Goal: Check status: Check status

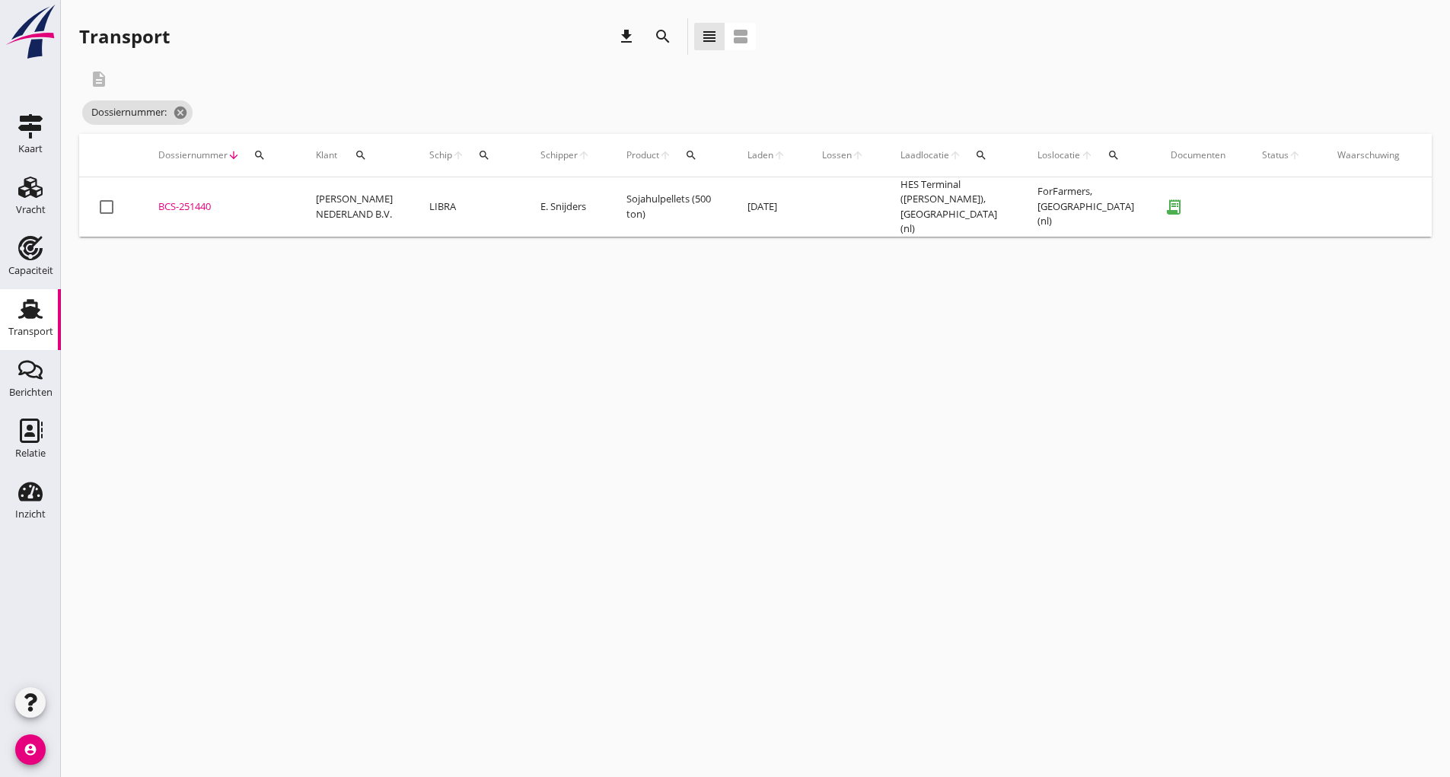
click at [171, 190] on td "BCS-251440 upload_file Drop hier uw bestand om het aan het dossier toe te voegen" at bounding box center [219, 206] width 158 height 59
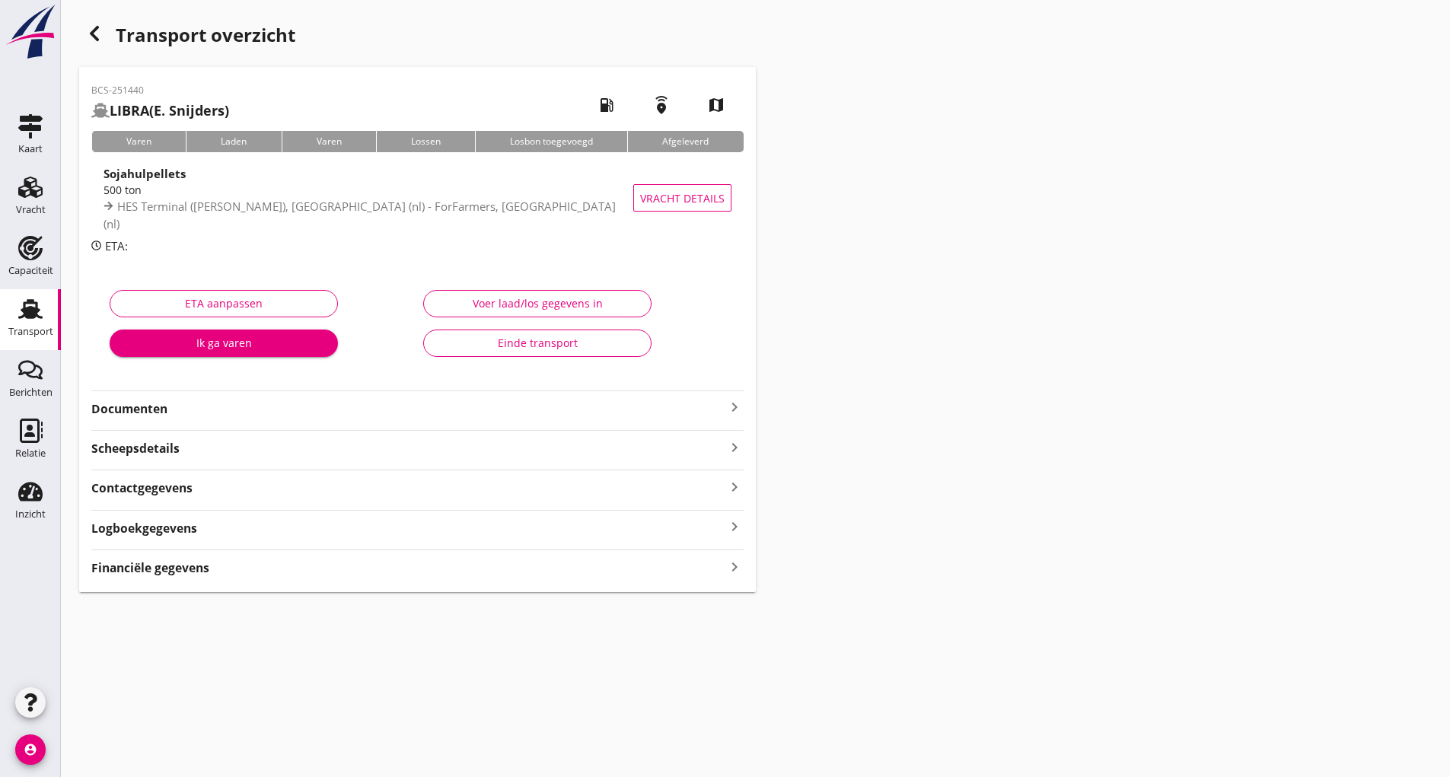
click at [518, 346] on div "Einde transport" at bounding box center [537, 343] width 202 height 16
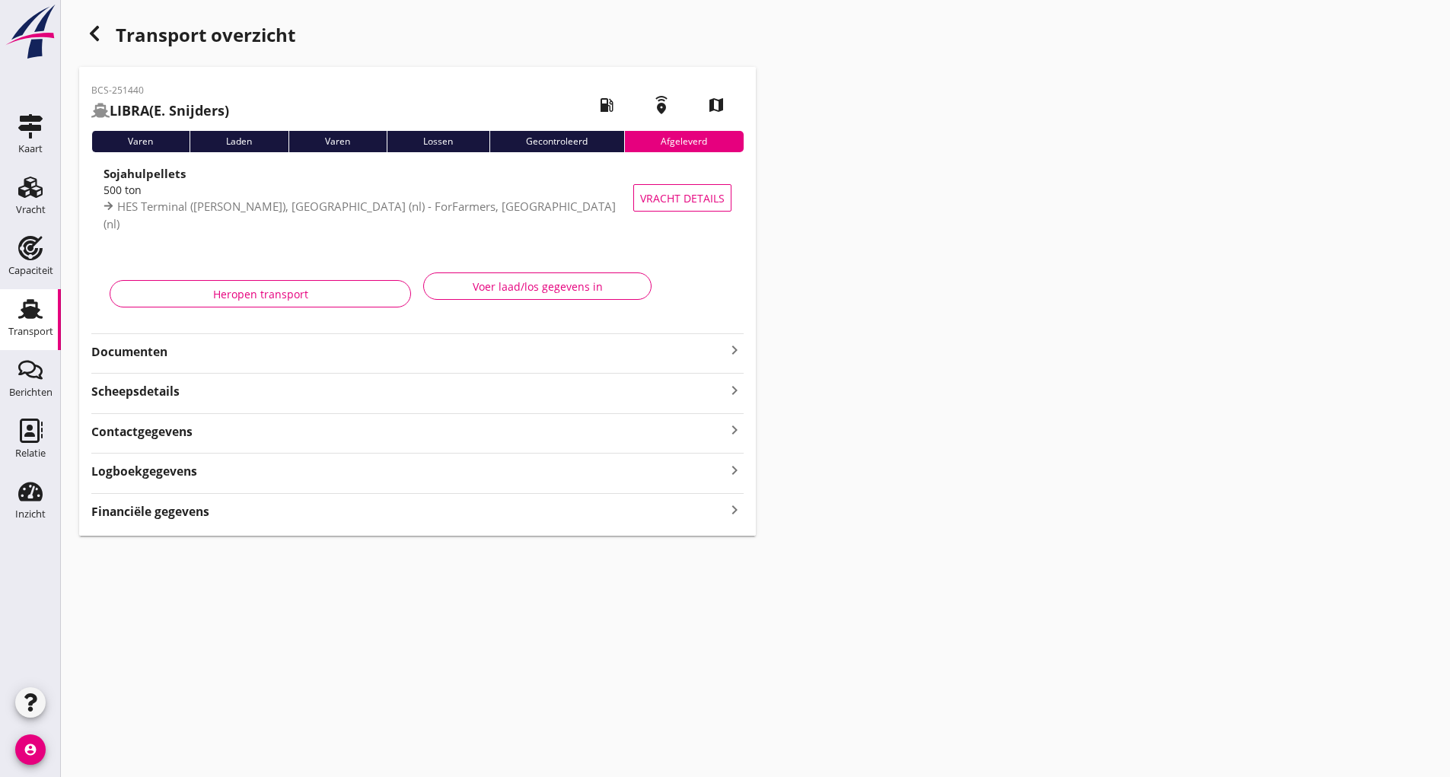
click at [97, 33] on icon "button" at bounding box center [94, 33] width 18 height 18
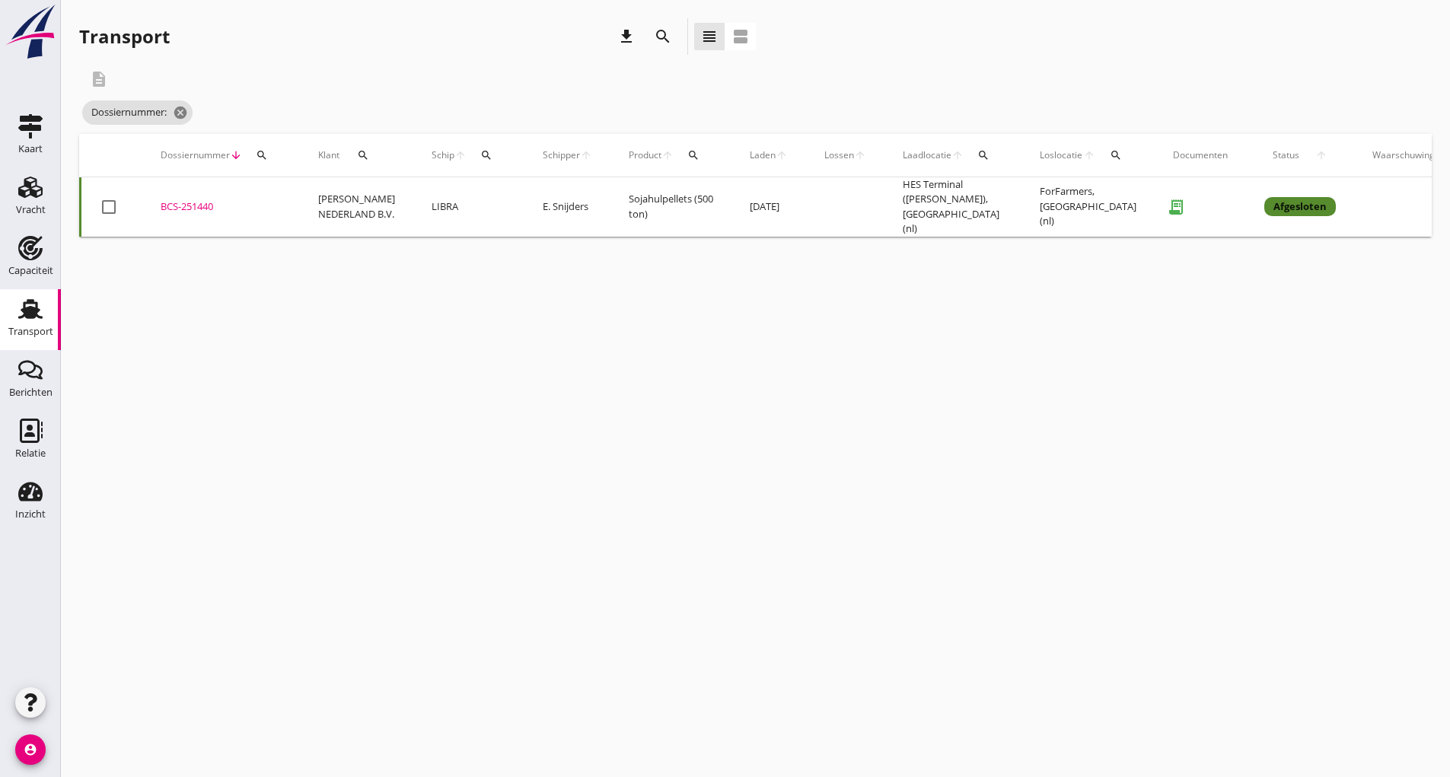
click at [661, 30] on icon "search" at bounding box center [663, 36] width 18 height 18
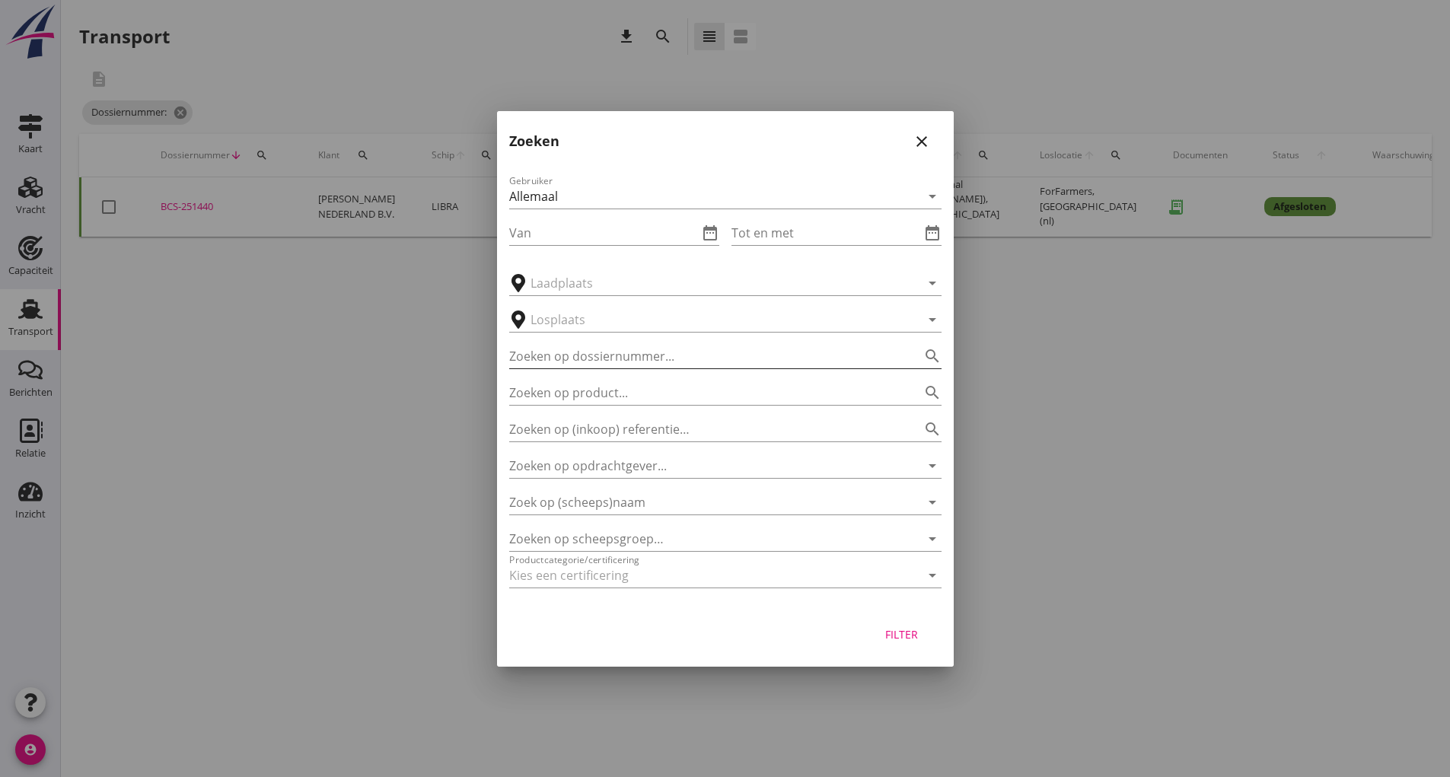
click at [556, 346] on input "Zoeken op dossiernummer..." at bounding box center [704, 356] width 390 height 24
type input "251428"
click at [912, 641] on div "Filter" at bounding box center [902, 634] width 43 height 16
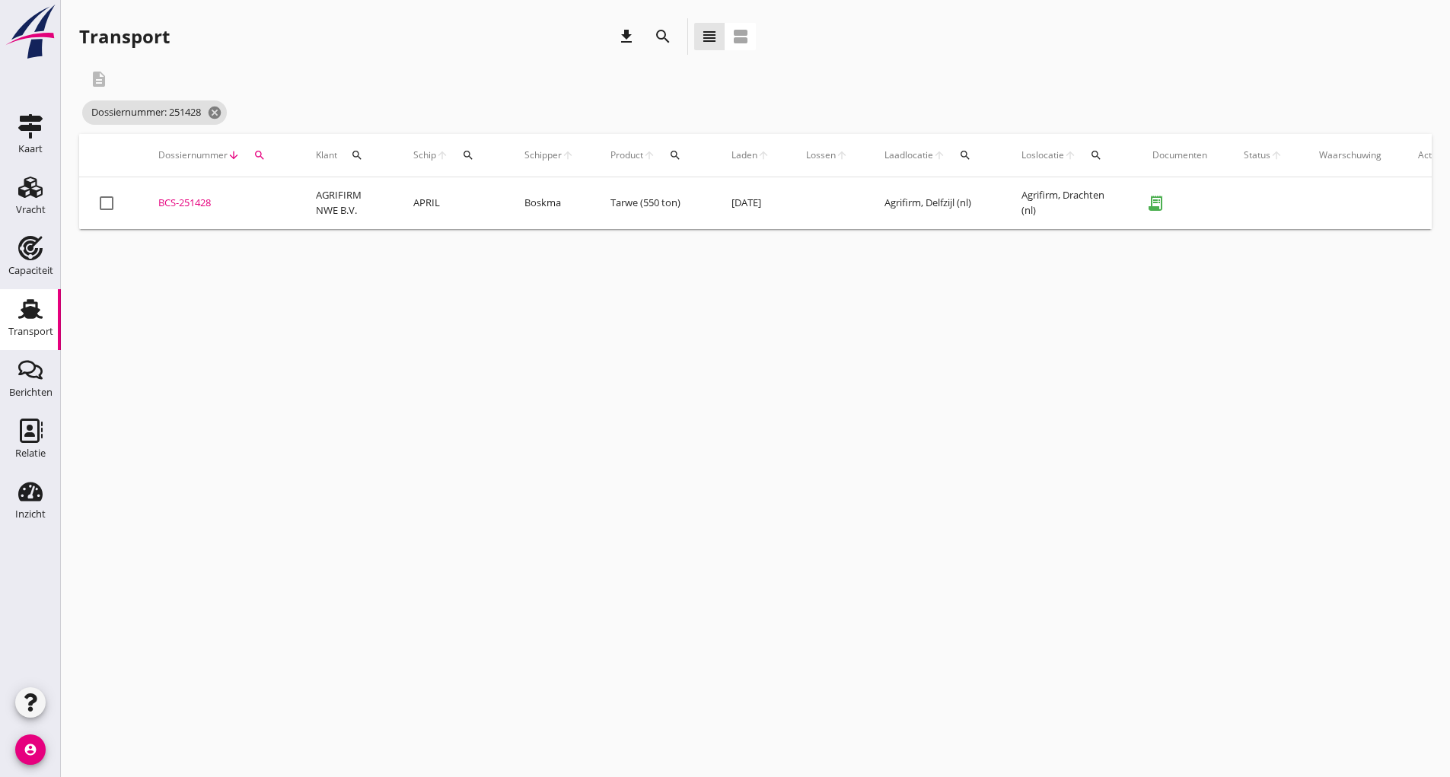
click at [201, 206] on div "BCS-251428" at bounding box center [218, 203] width 121 height 15
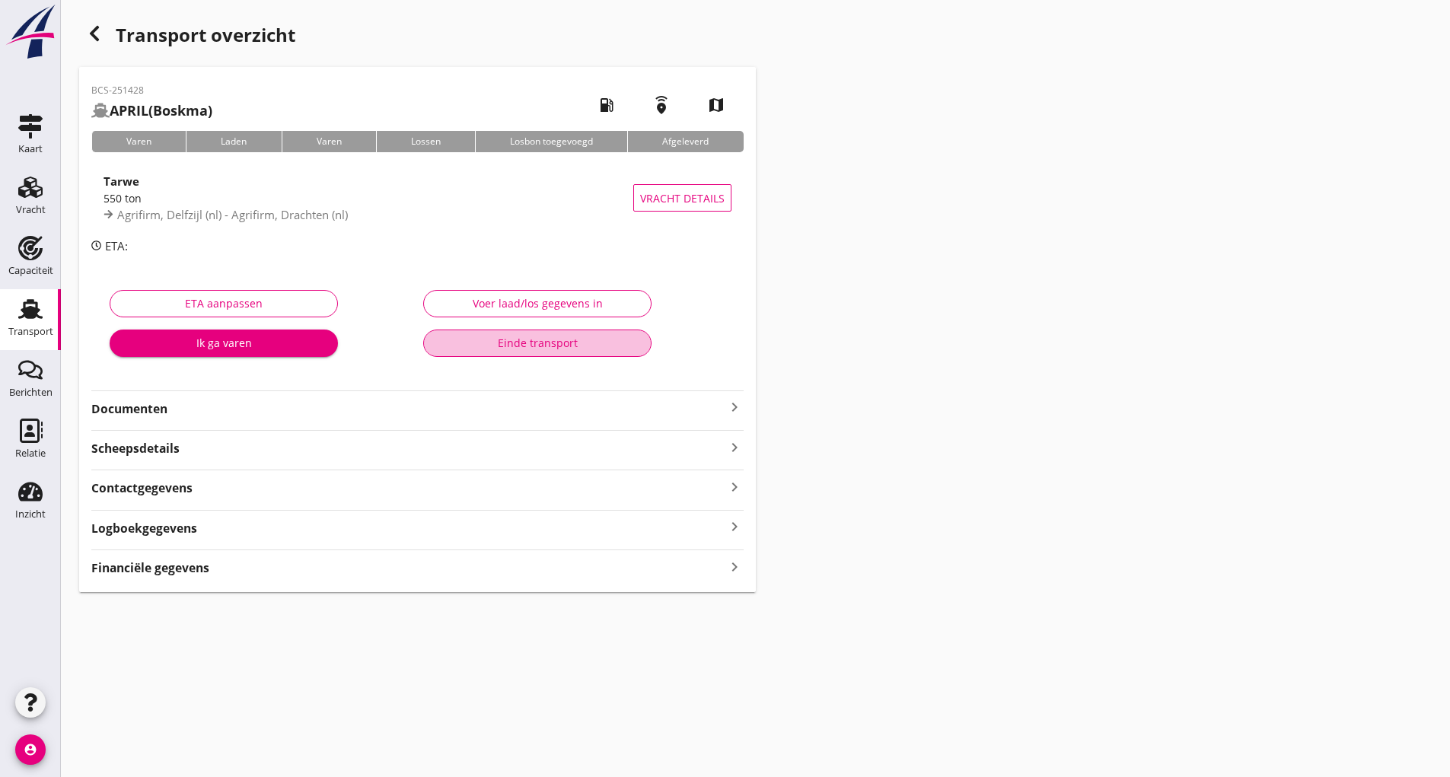
click at [535, 344] on div "Einde transport" at bounding box center [537, 343] width 202 height 16
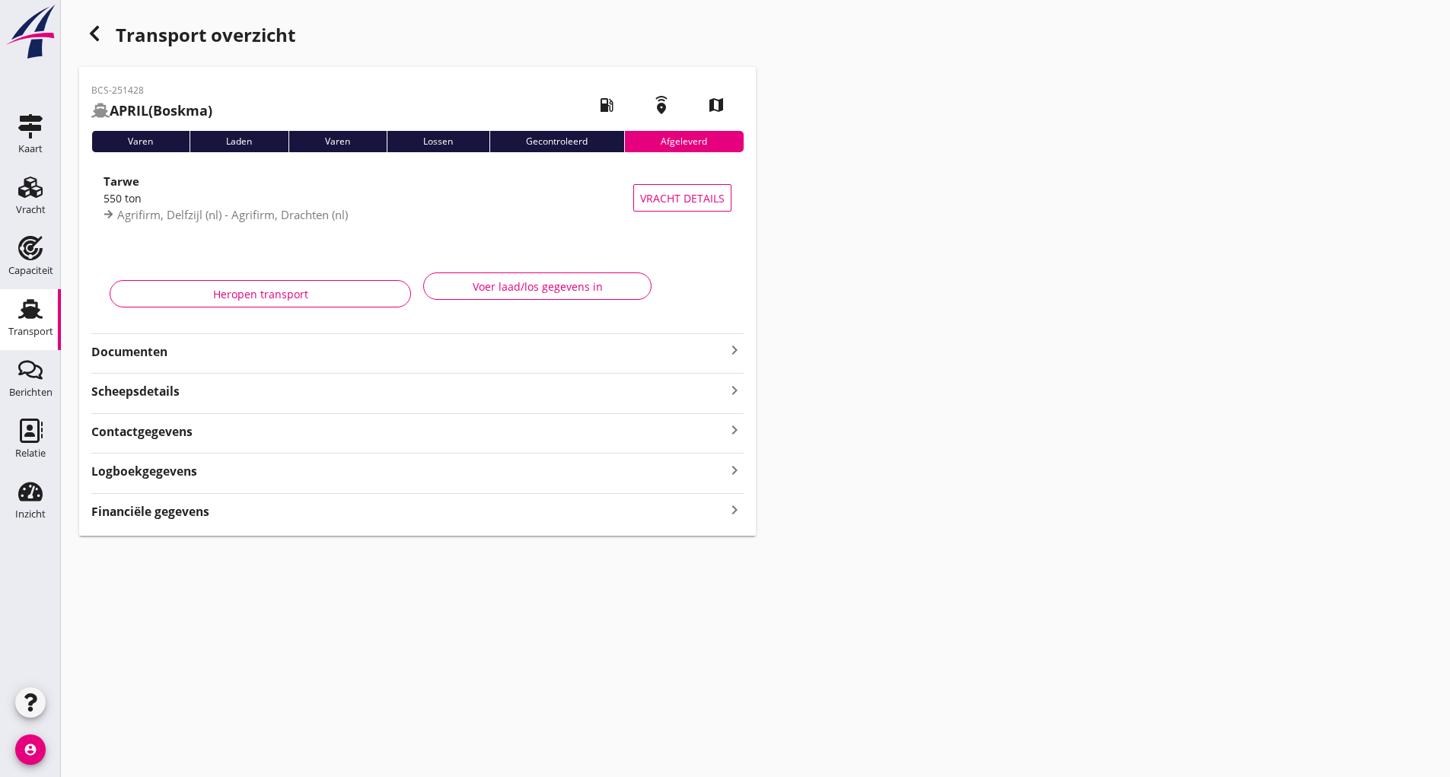
click at [88, 40] on icon "button" at bounding box center [94, 33] width 18 height 18
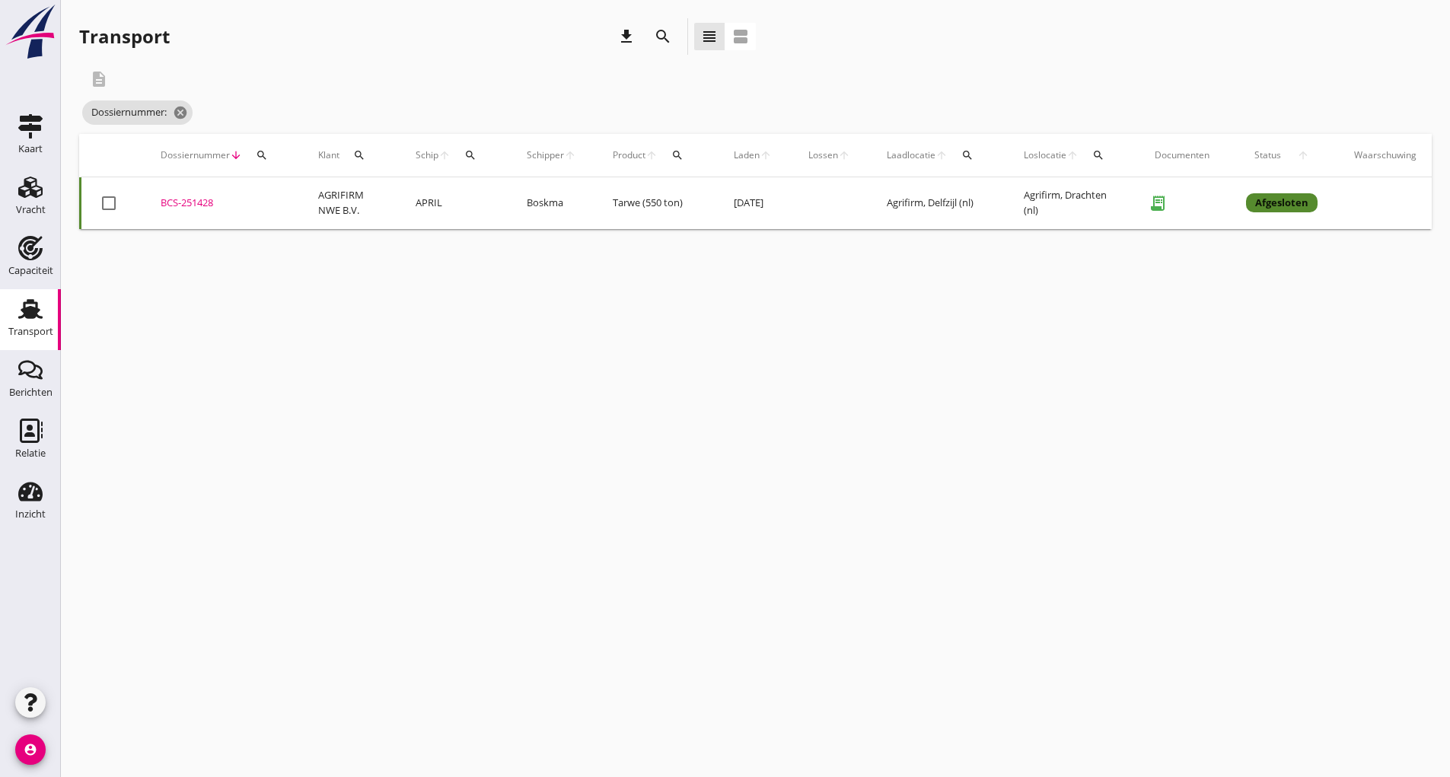
click at [661, 37] on icon "search" at bounding box center [663, 36] width 18 height 18
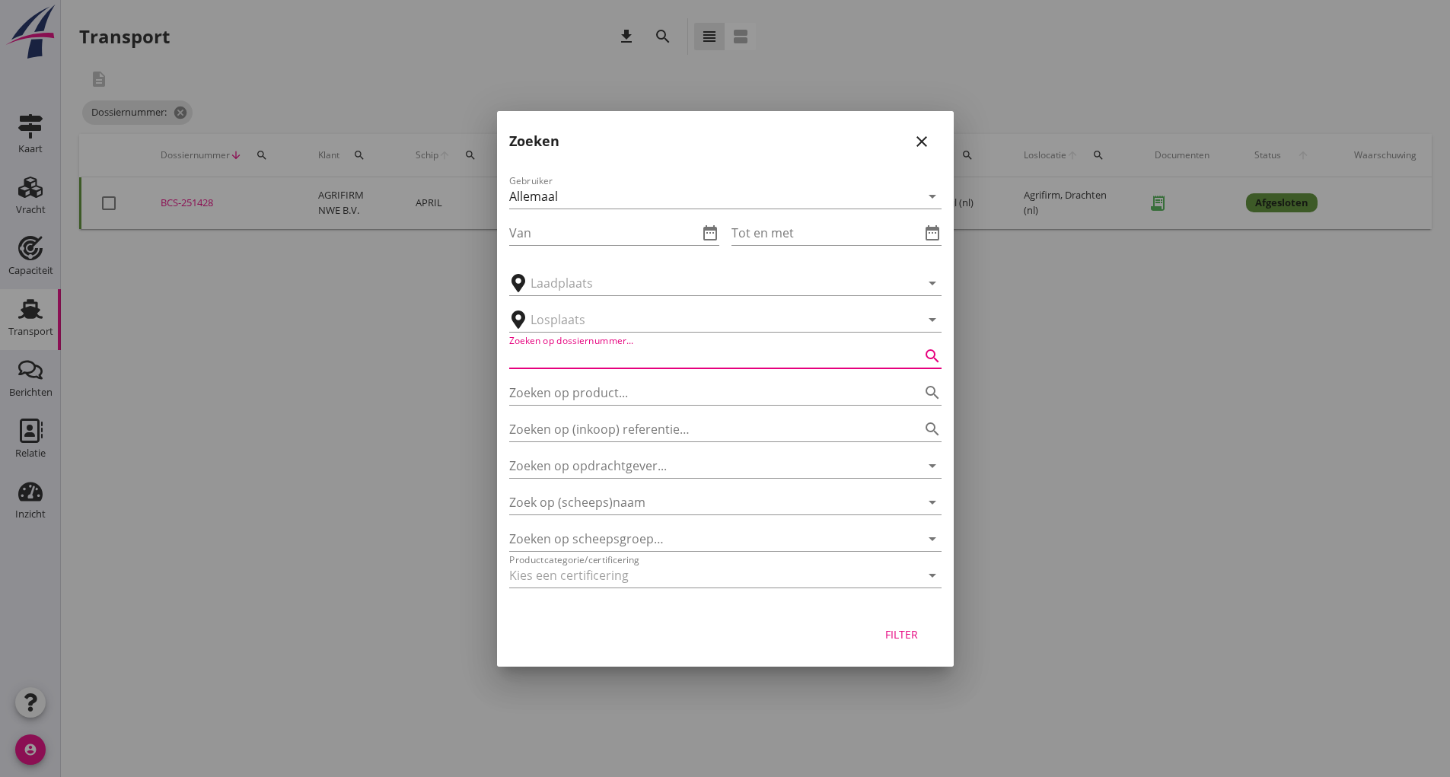
click at [566, 355] on input "Zoeken op dossiernummer..." at bounding box center [704, 356] width 390 height 24
type input "251429"
click at [914, 641] on div "Filter" at bounding box center [902, 634] width 43 height 16
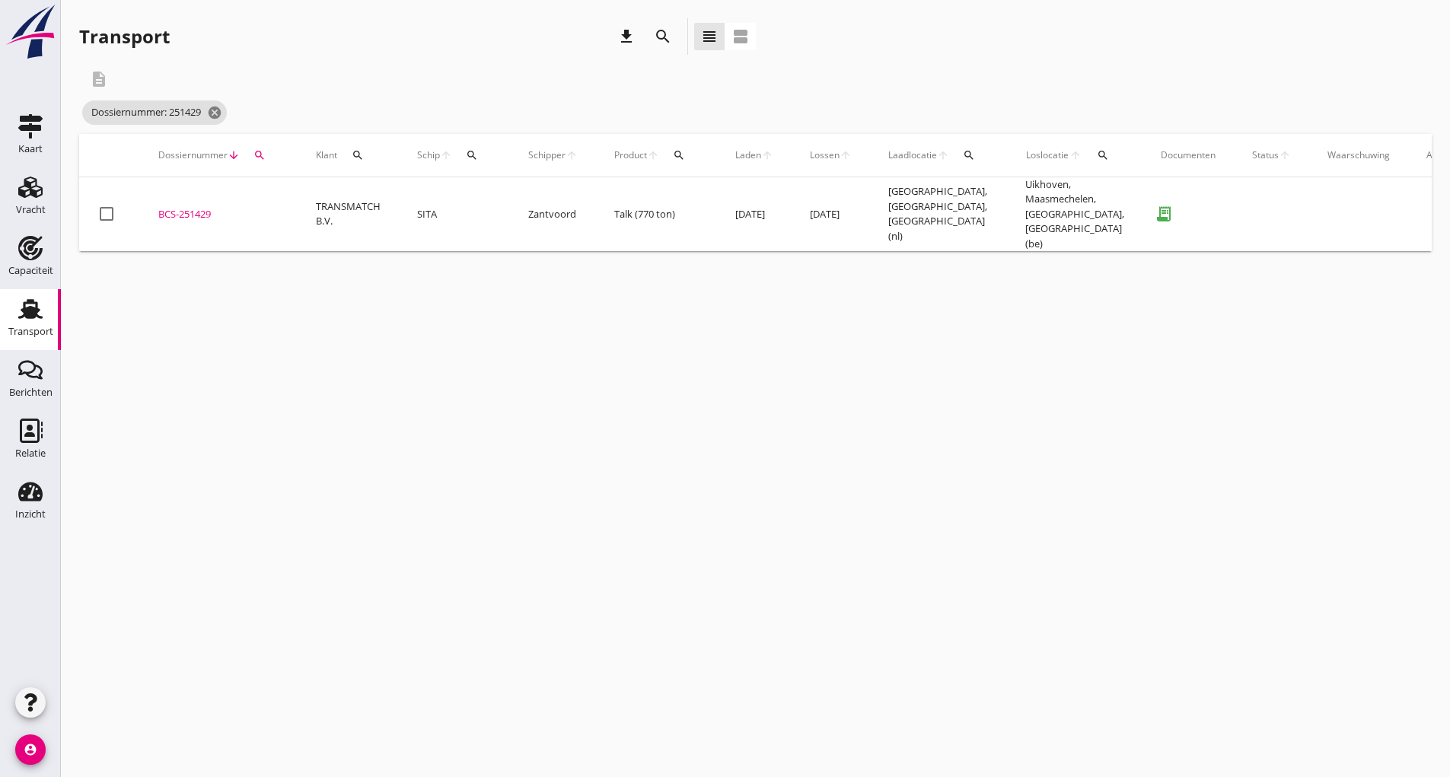
click at [210, 208] on div "BCS-251429" at bounding box center [218, 214] width 121 height 15
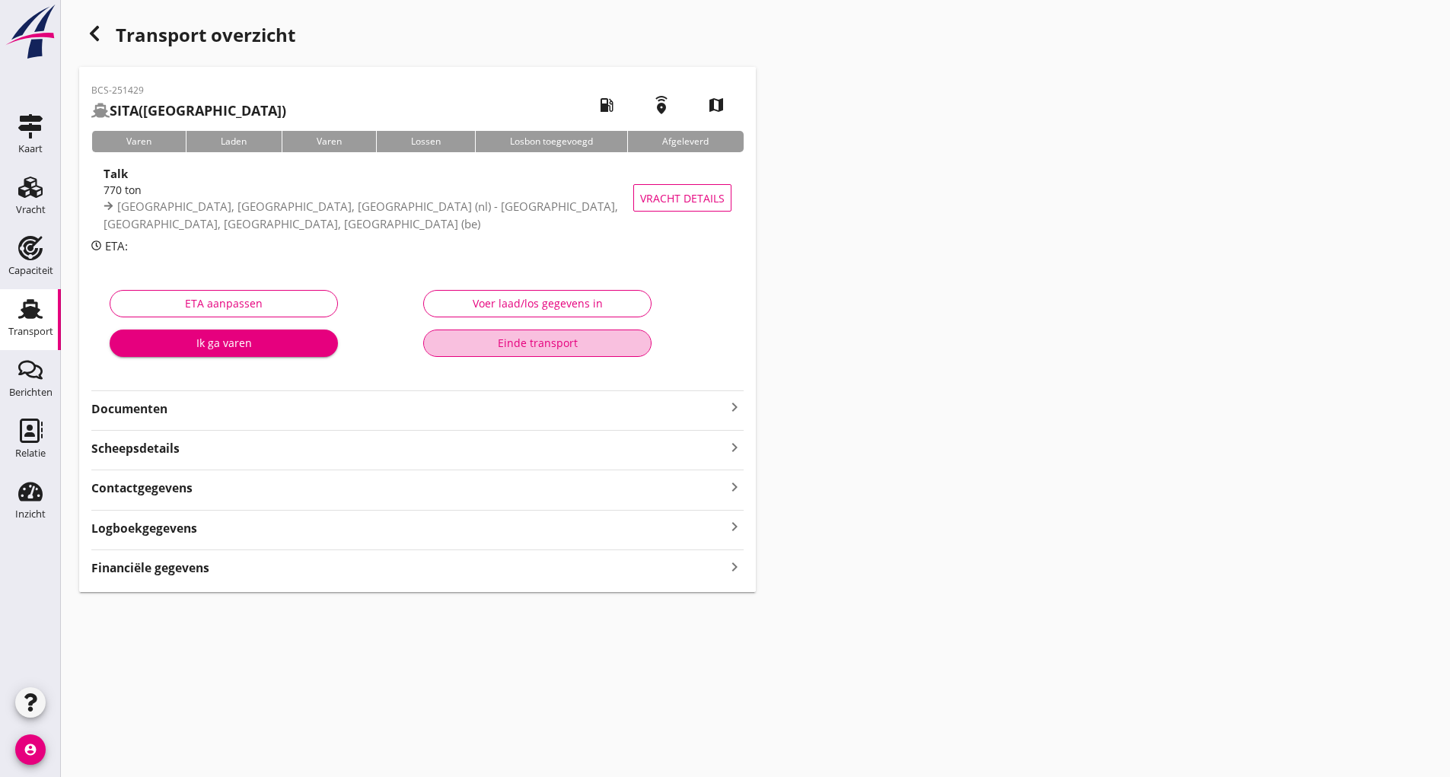
click at [462, 342] on div "Einde transport" at bounding box center [537, 343] width 202 height 16
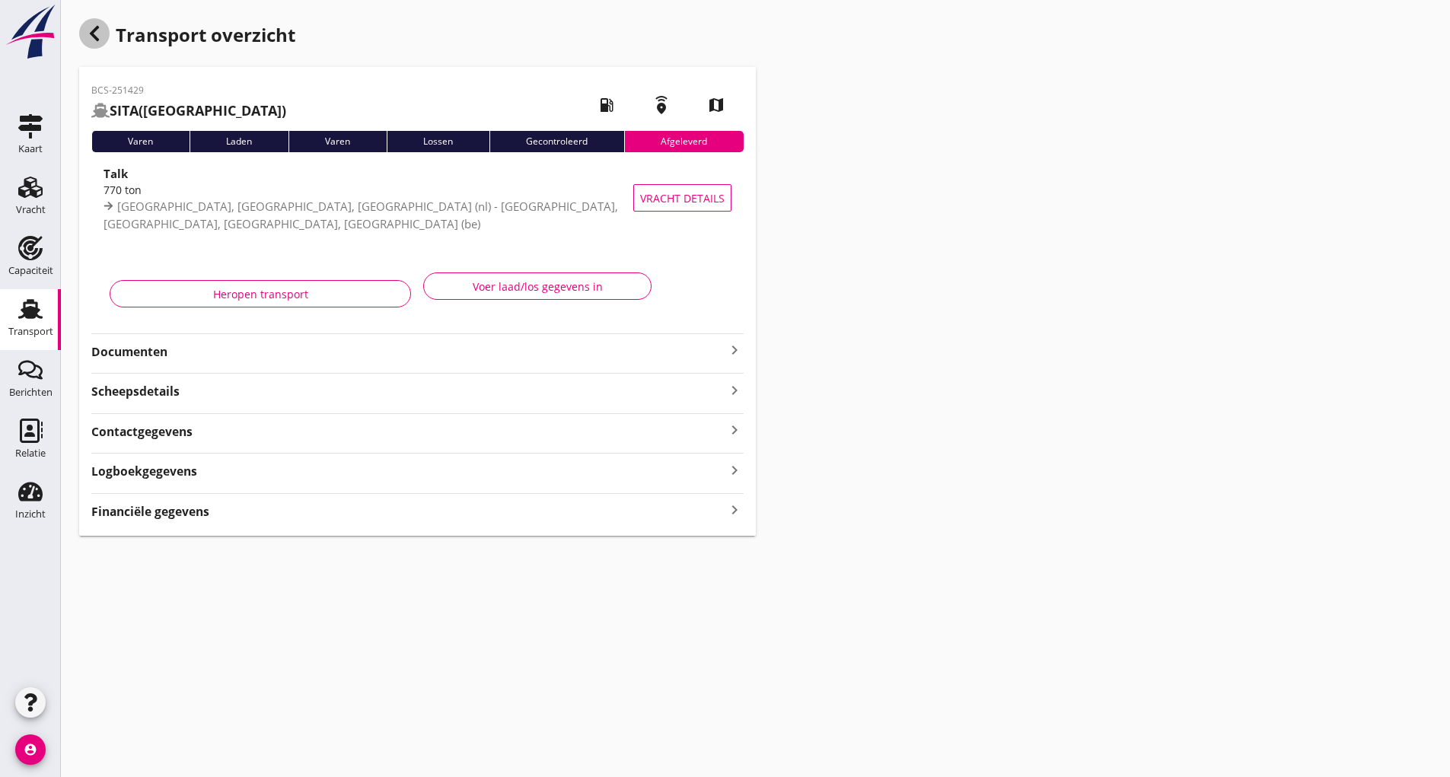
click at [97, 37] on use "button" at bounding box center [94, 33] width 9 height 15
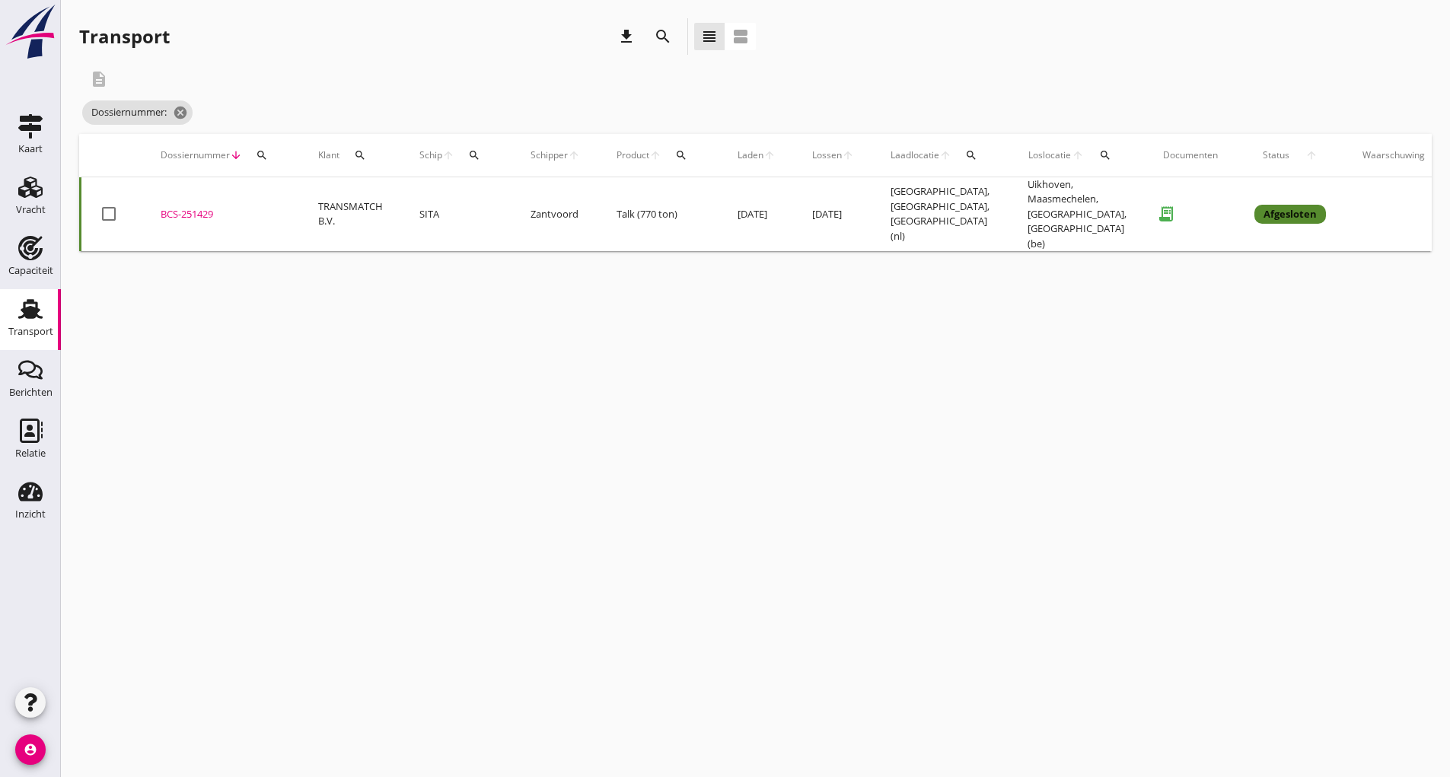
click at [662, 37] on icon "search" at bounding box center [663, 36] width 18 height 18
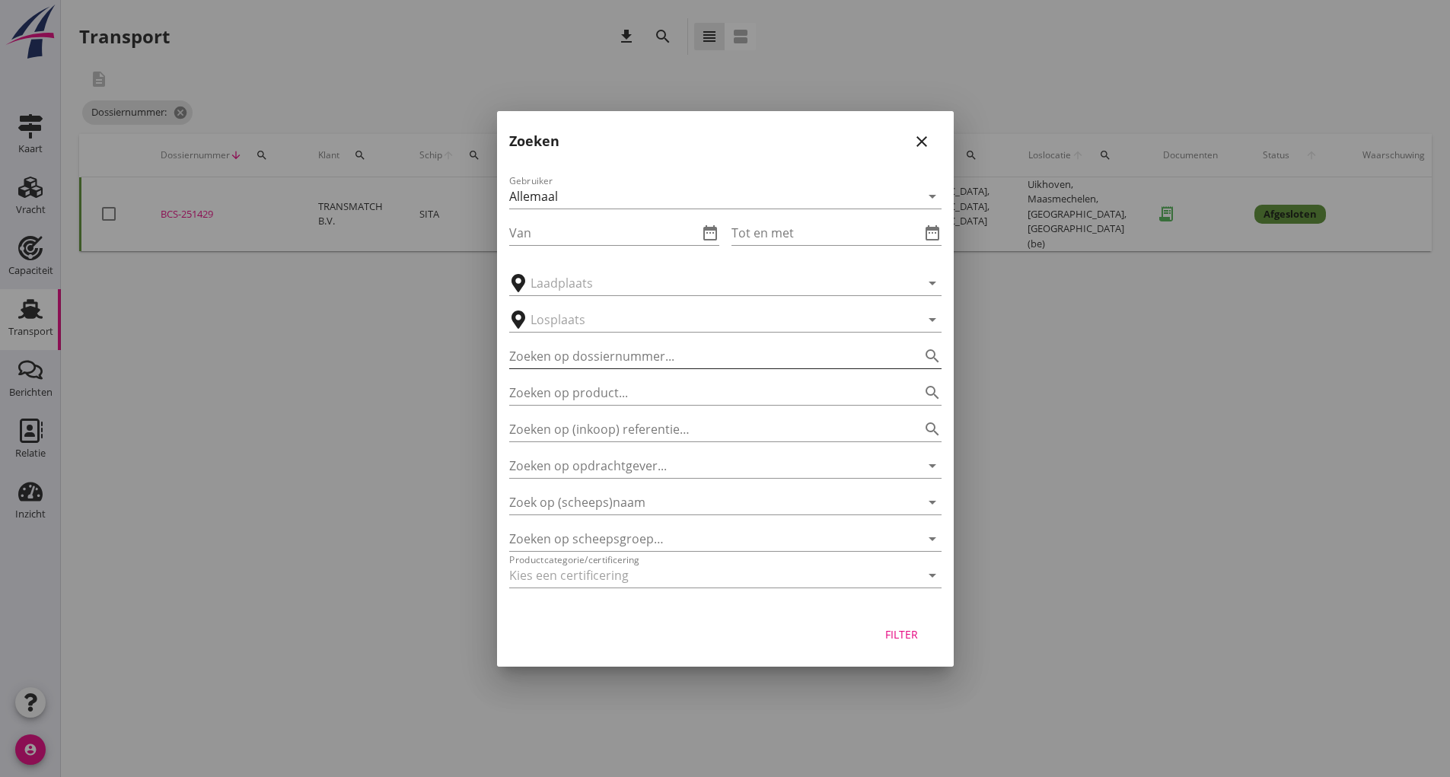
click at [533, 355] on input "Zoeken op dossiernummer..." at bounding box center [704, 356] width 390 height 24
type input "251415"
click at [897, 631] on div "Filter" at bounding box center [902, 634] width 43 height 16
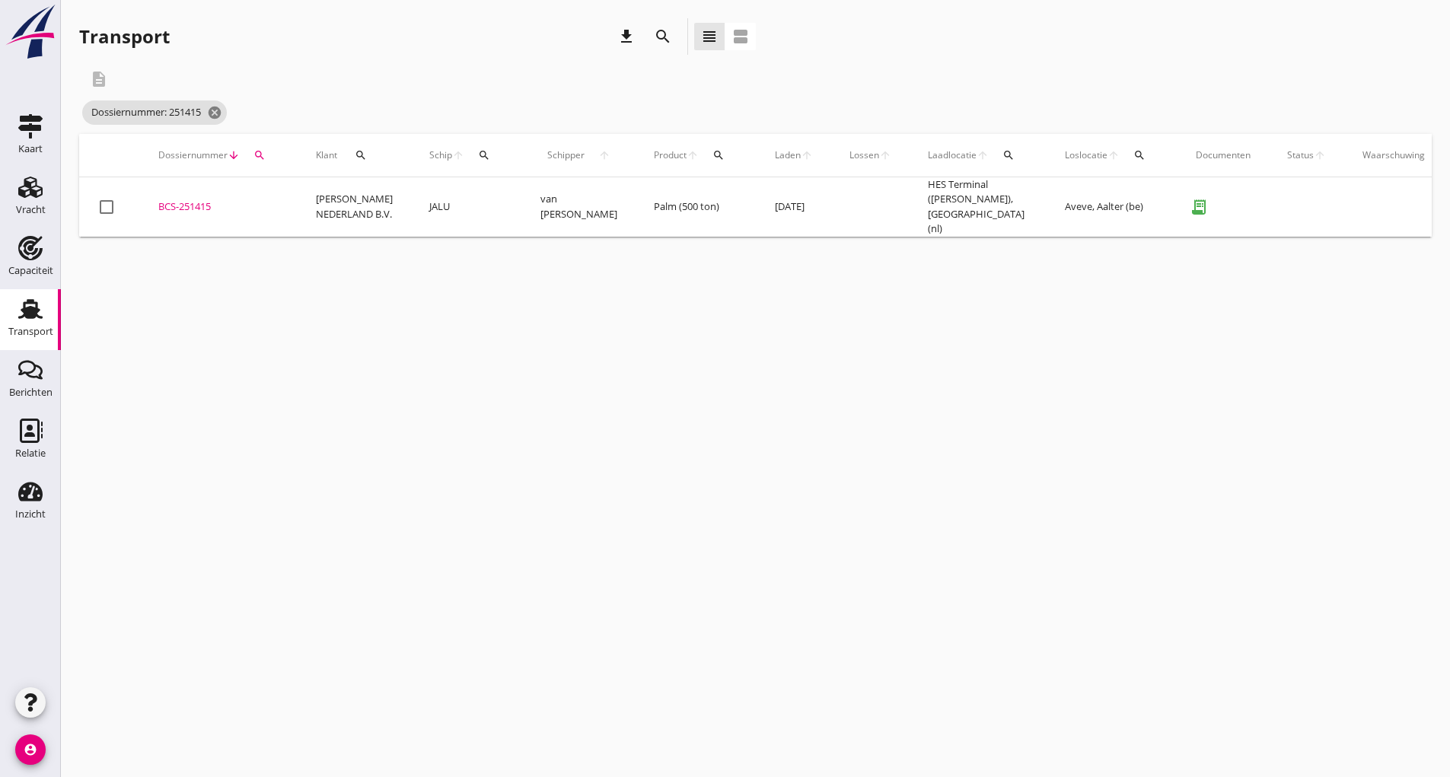
click at [211, 204] on div "BCS-251415" at bounding box center [218, 206] width 121 height 15
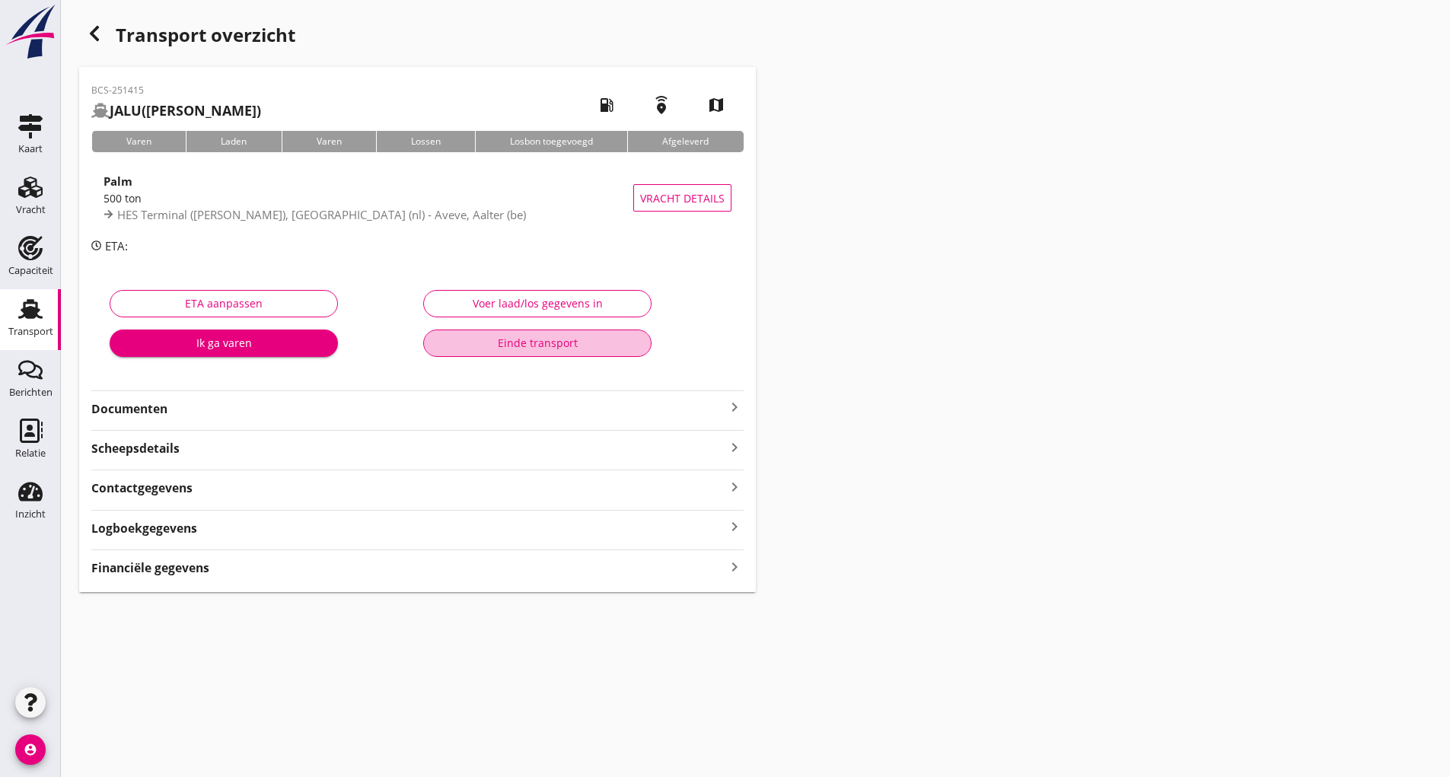
click at [518, 343] on div "Einde transport" at bounding box center [537, 343] width 202 height 16
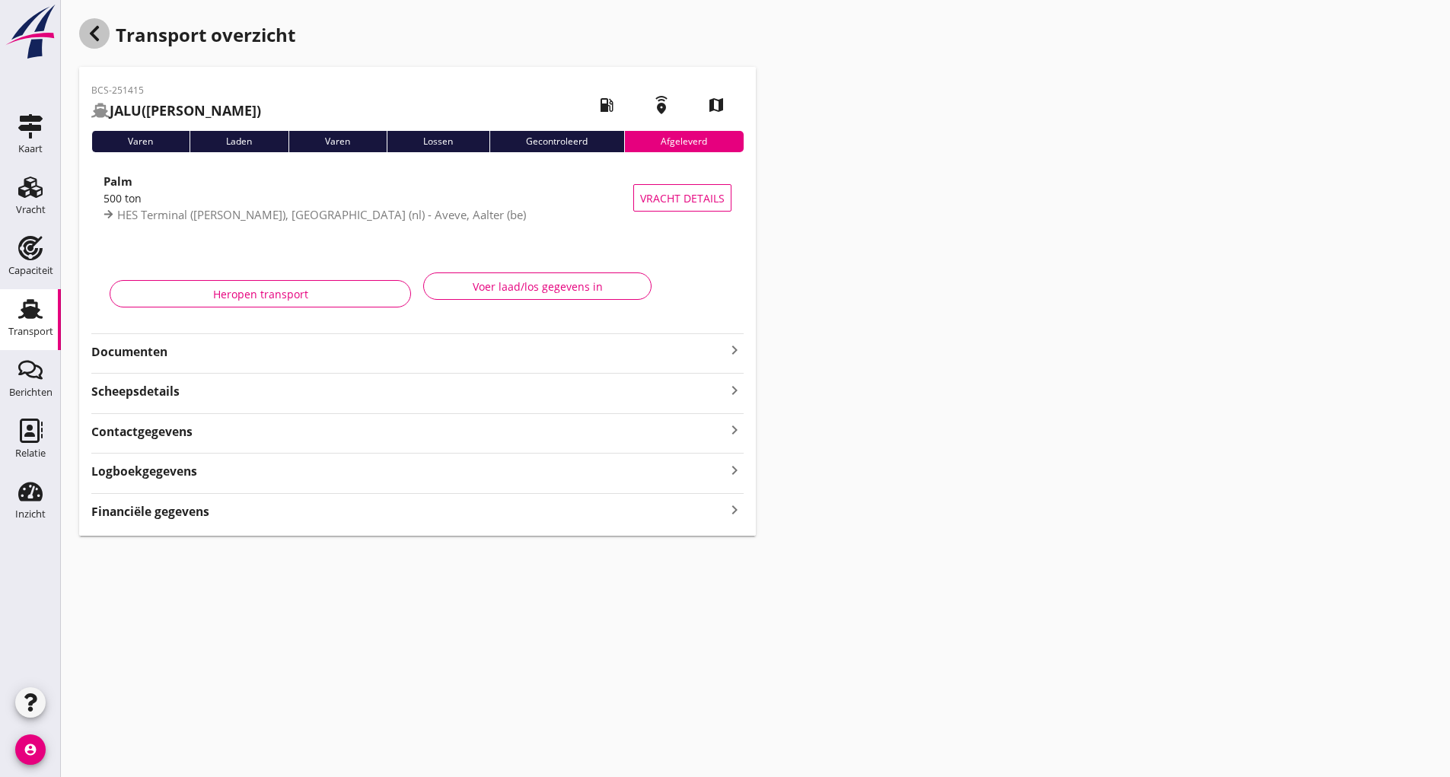
click at [107, 42] on div "button" at bounding box center [94, 33] width 30 height 30
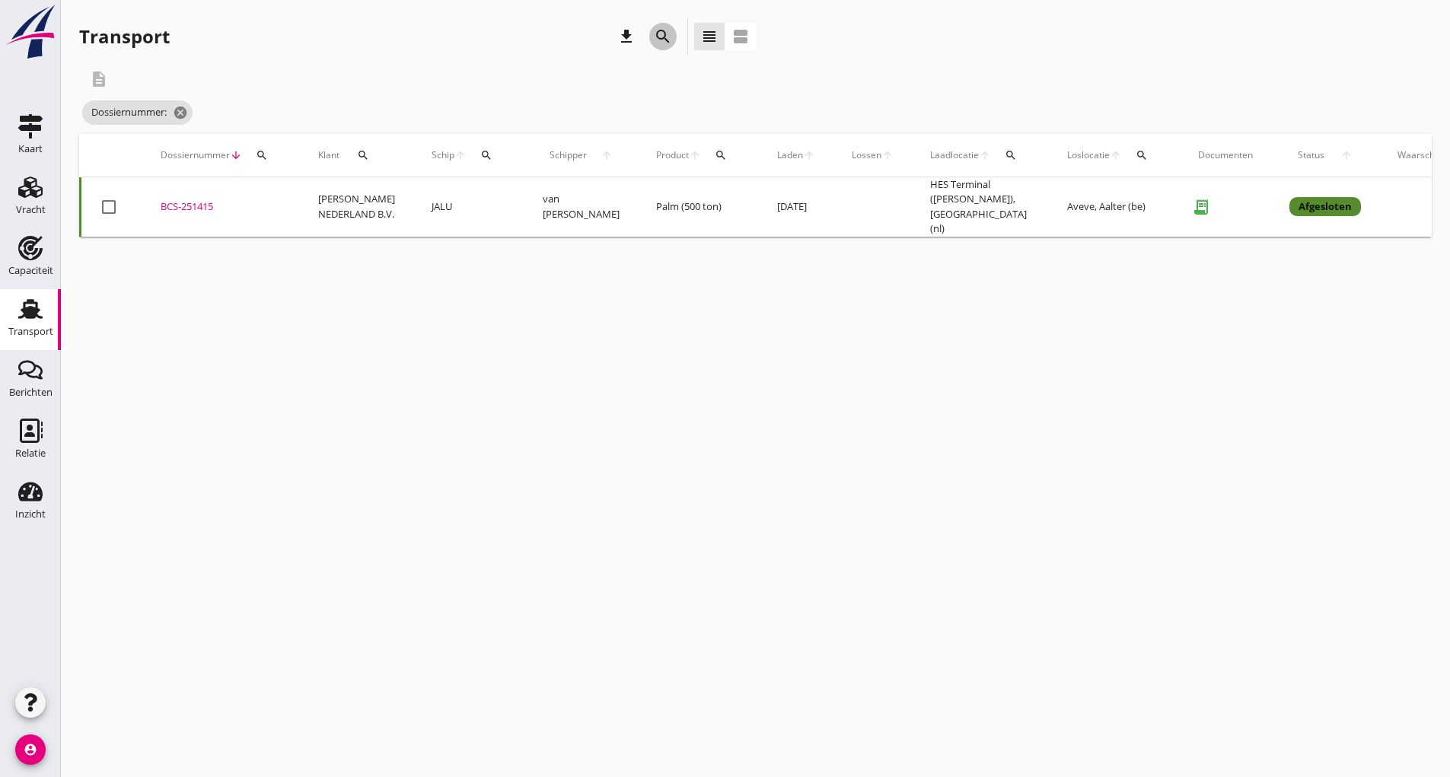
click at [671, 35] on icon "search" at bounding box center [663, 36] width 18 height 18
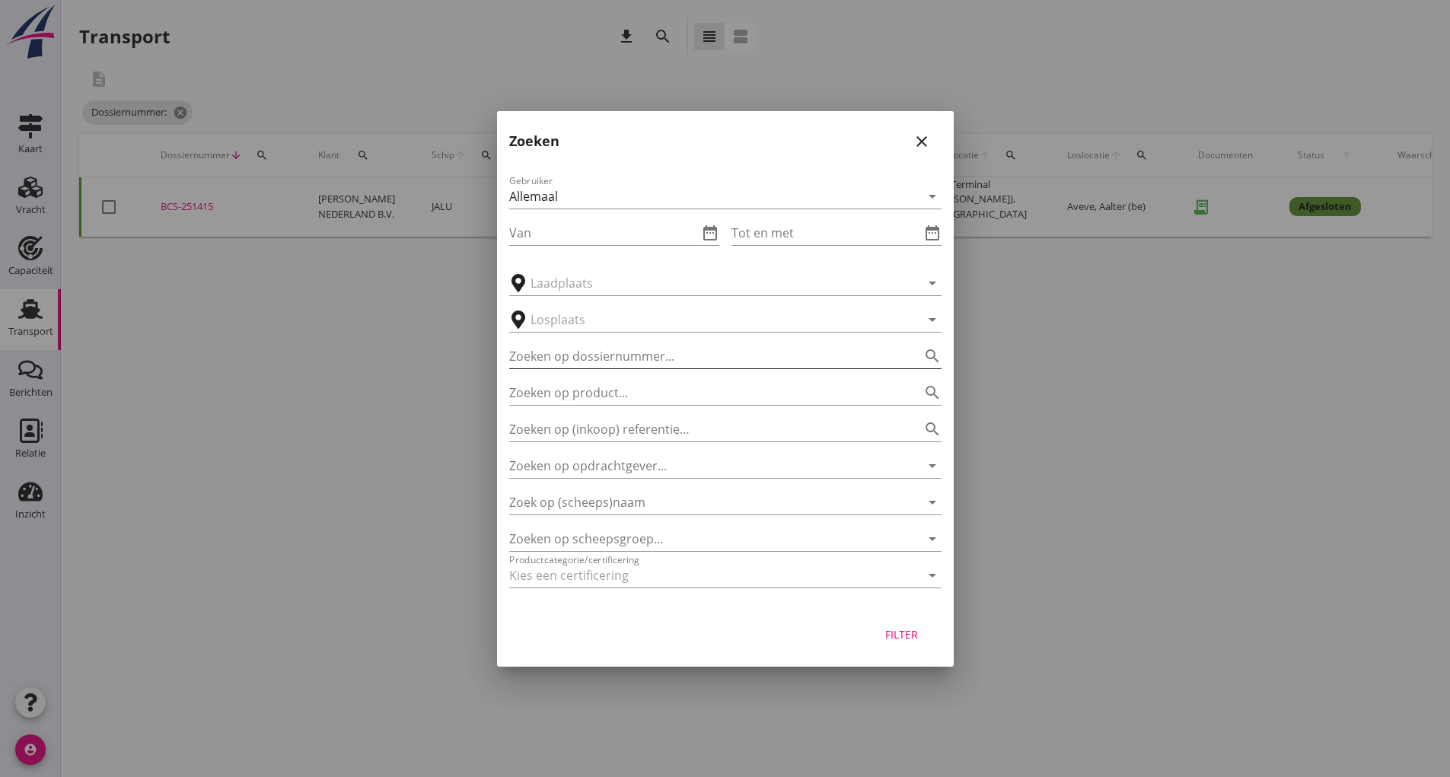
click at [592, 357] on input "Zoeken op dossiernummer..." at bounding box center [704, 356] width 390 height 24
type input "251432"
click at [878, 647] on button "Filter" at bounding box center [901, 634] width 67 height 27
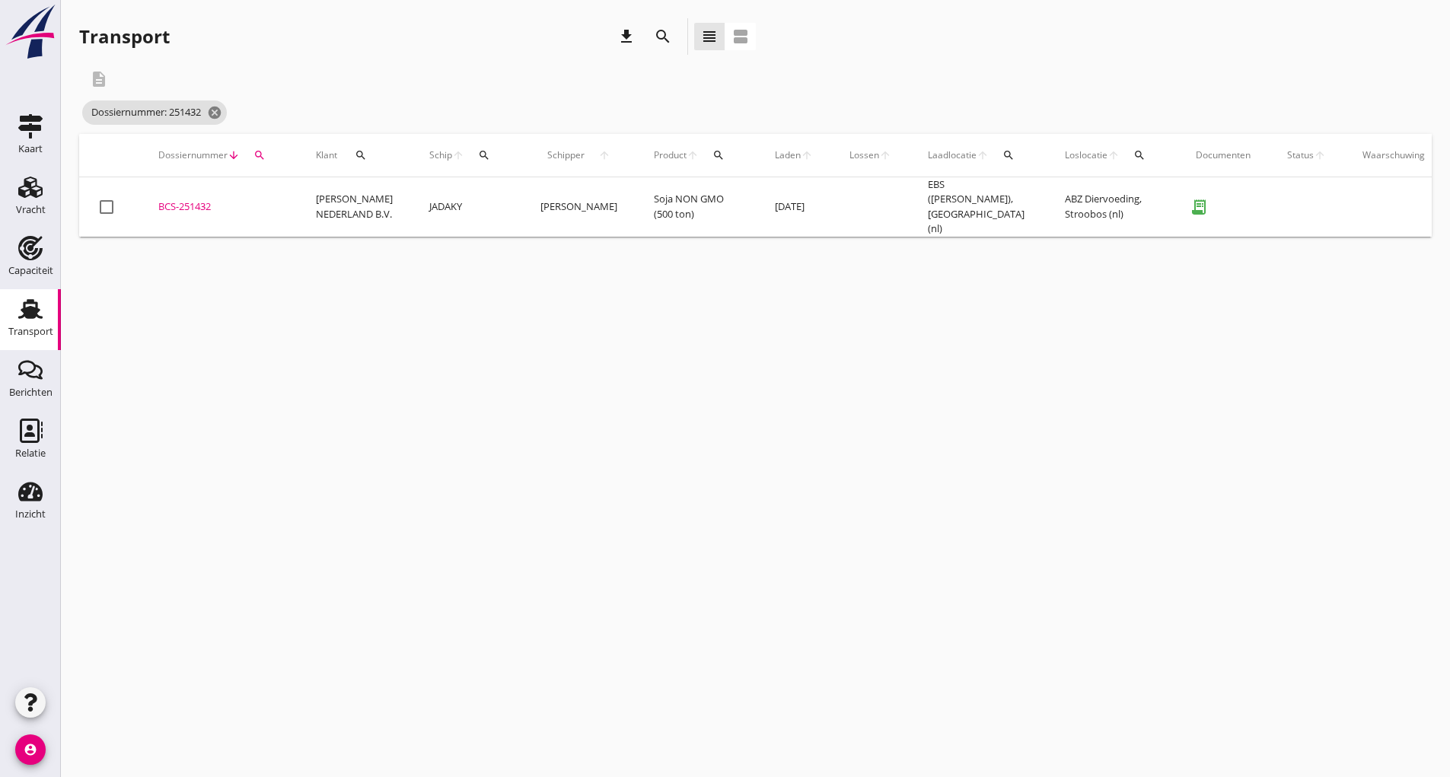
click at [196, 199] on div "BCS-251432" at bounding box center [218, 206] width 121 height 15
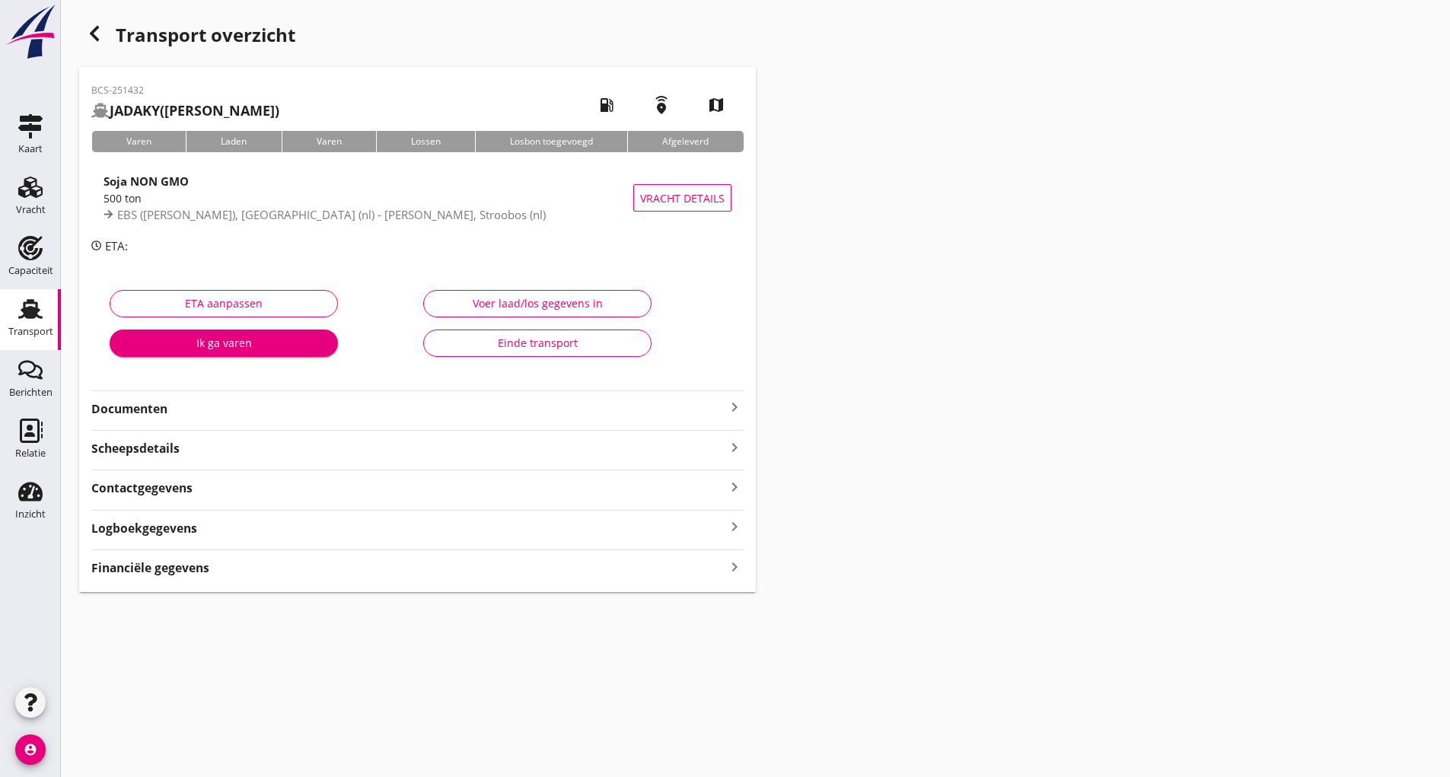
click at [464, 344] on div "Einde transport" at bounding box center [537, 343] width 202 height 16
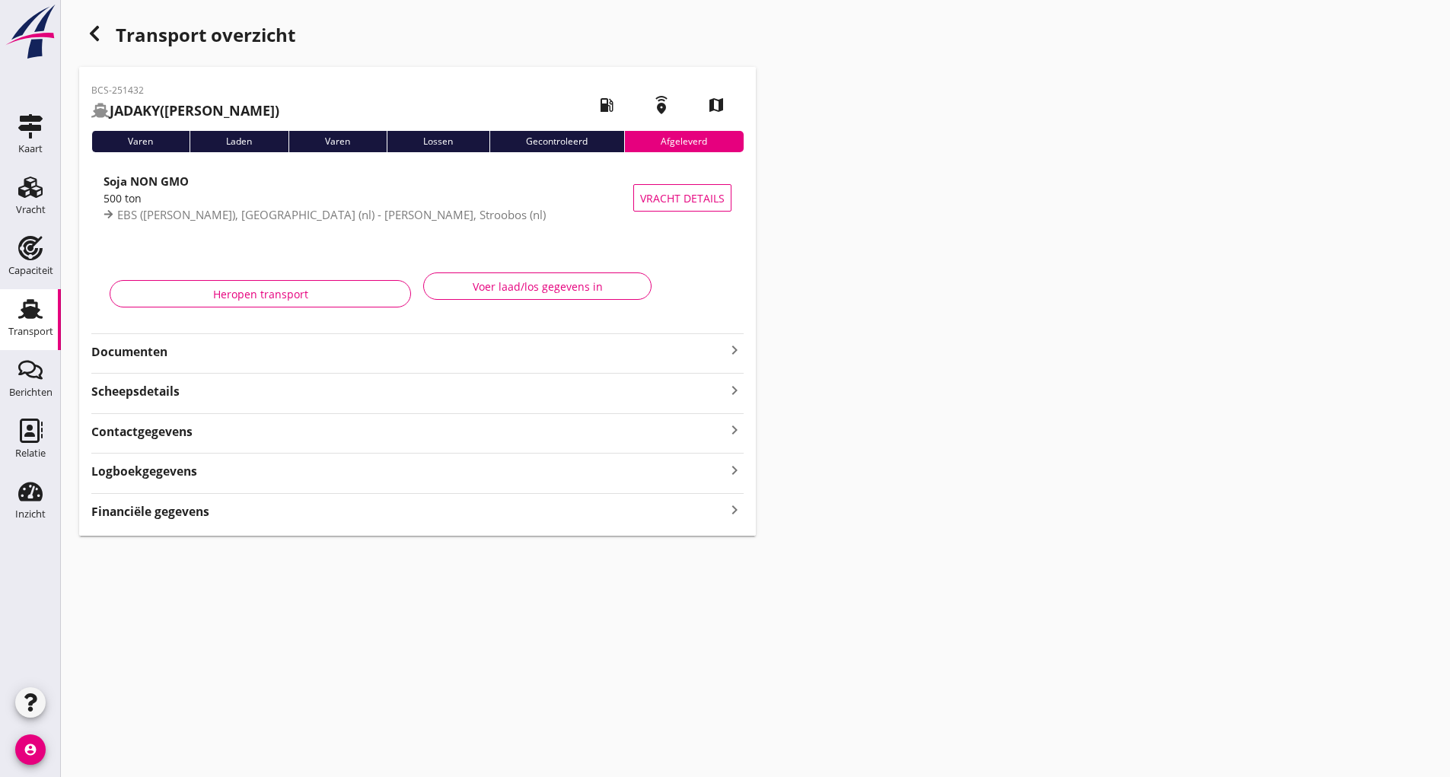
click at [88, 27] on icon "button" at bounding box center [94, 33] width 18 height 18
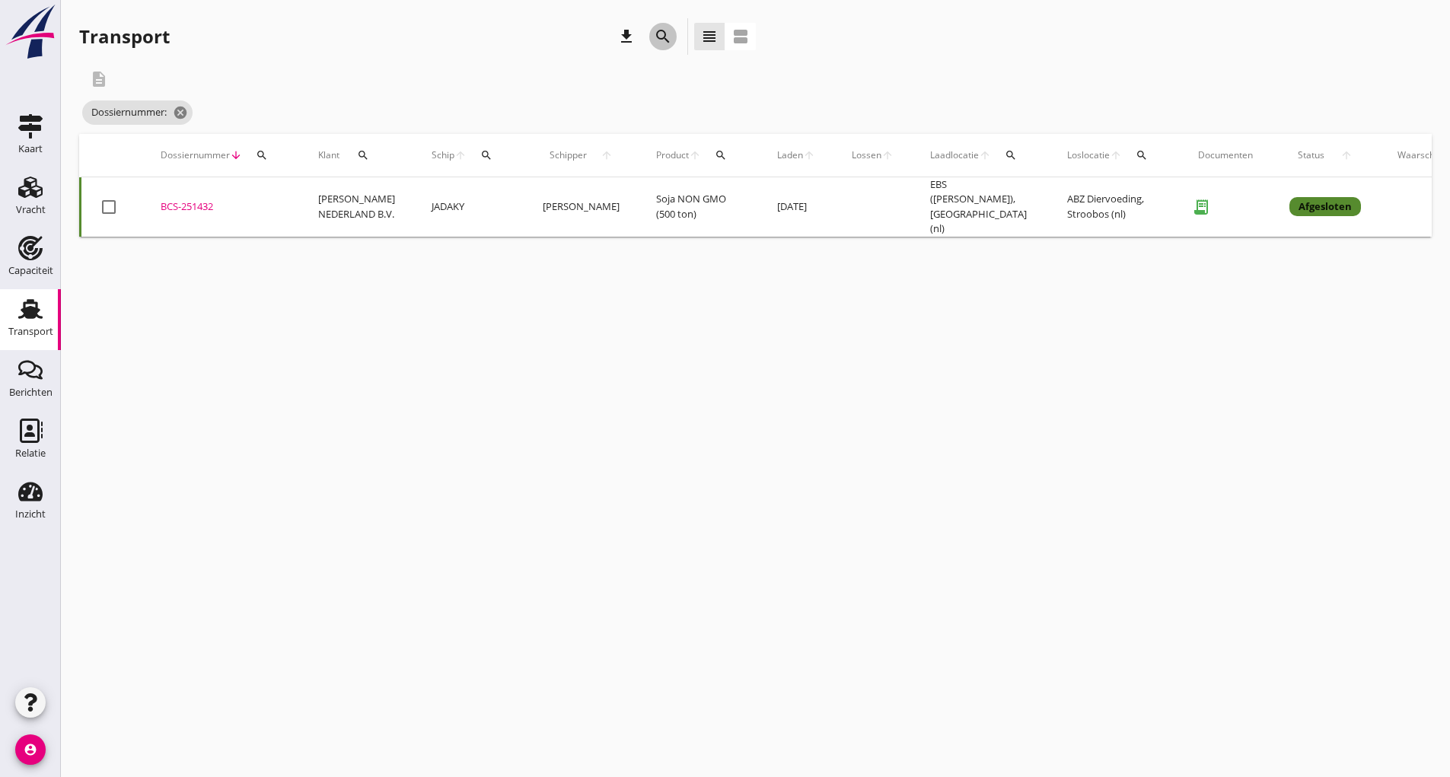
click at [652, 35] on div "search" at bounding box center [662, 36] width 27 height 18
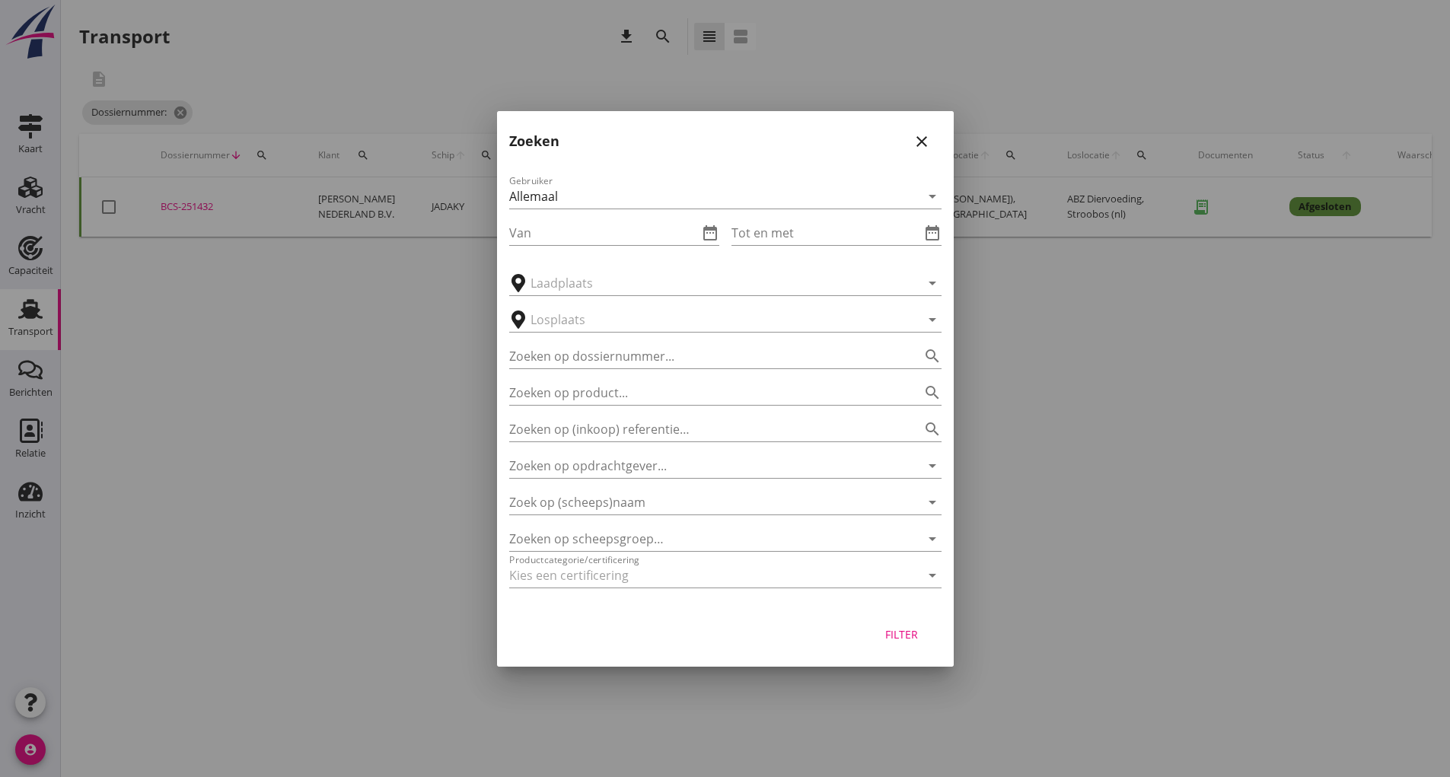
click at [570, 375] on div "Zoeken op product... search" at bounding box center [725, 387] width 432 height 33
click at [558, 349] on input "Zoeken op dossiernummer..." at bounding box center [704, 356] width 390 height 24
type input "251434"
click at [897, 640] on div "Filter" at bounding box center [902, 634] width 43 height 16
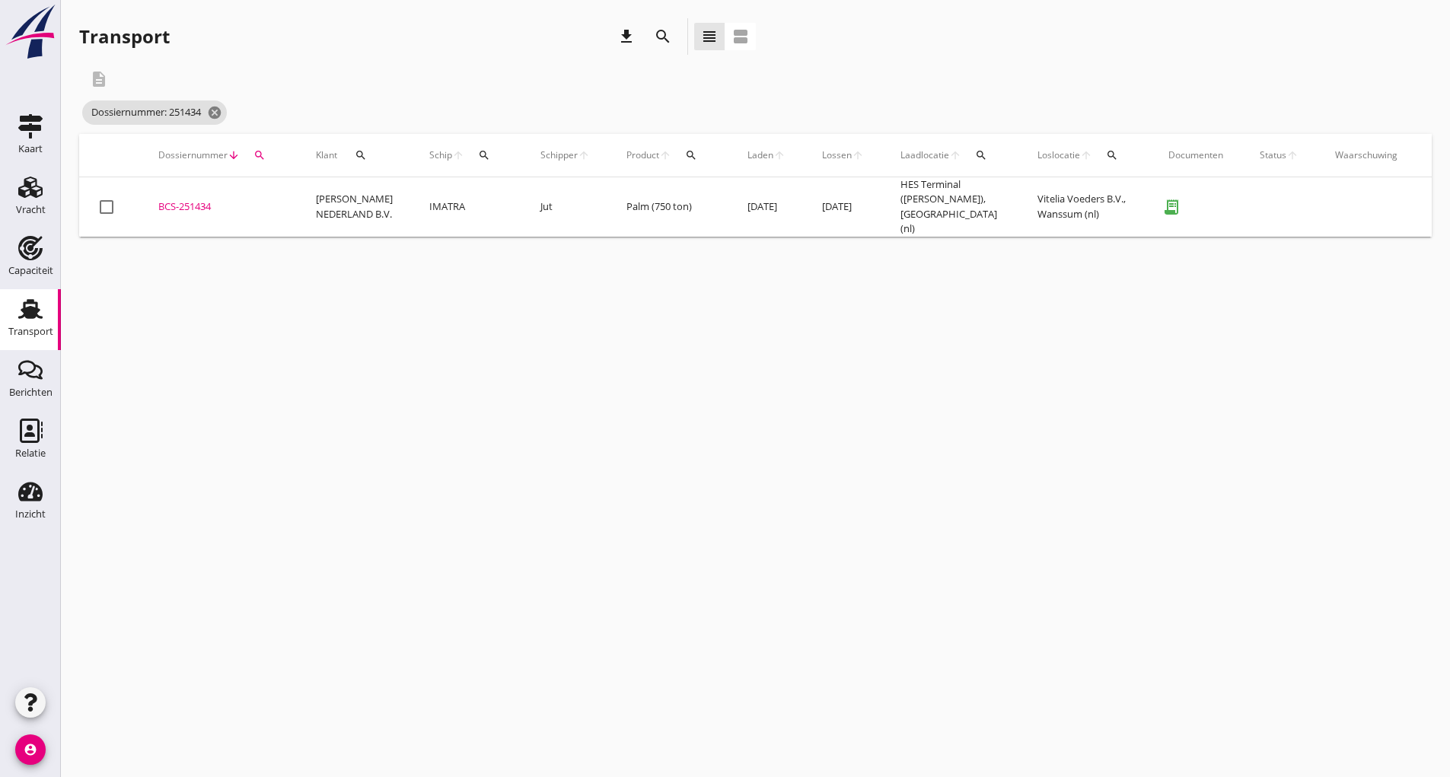
click at [205, 208] on div "BCS-251434" at bounding box center [218, 206] width 121 height 15
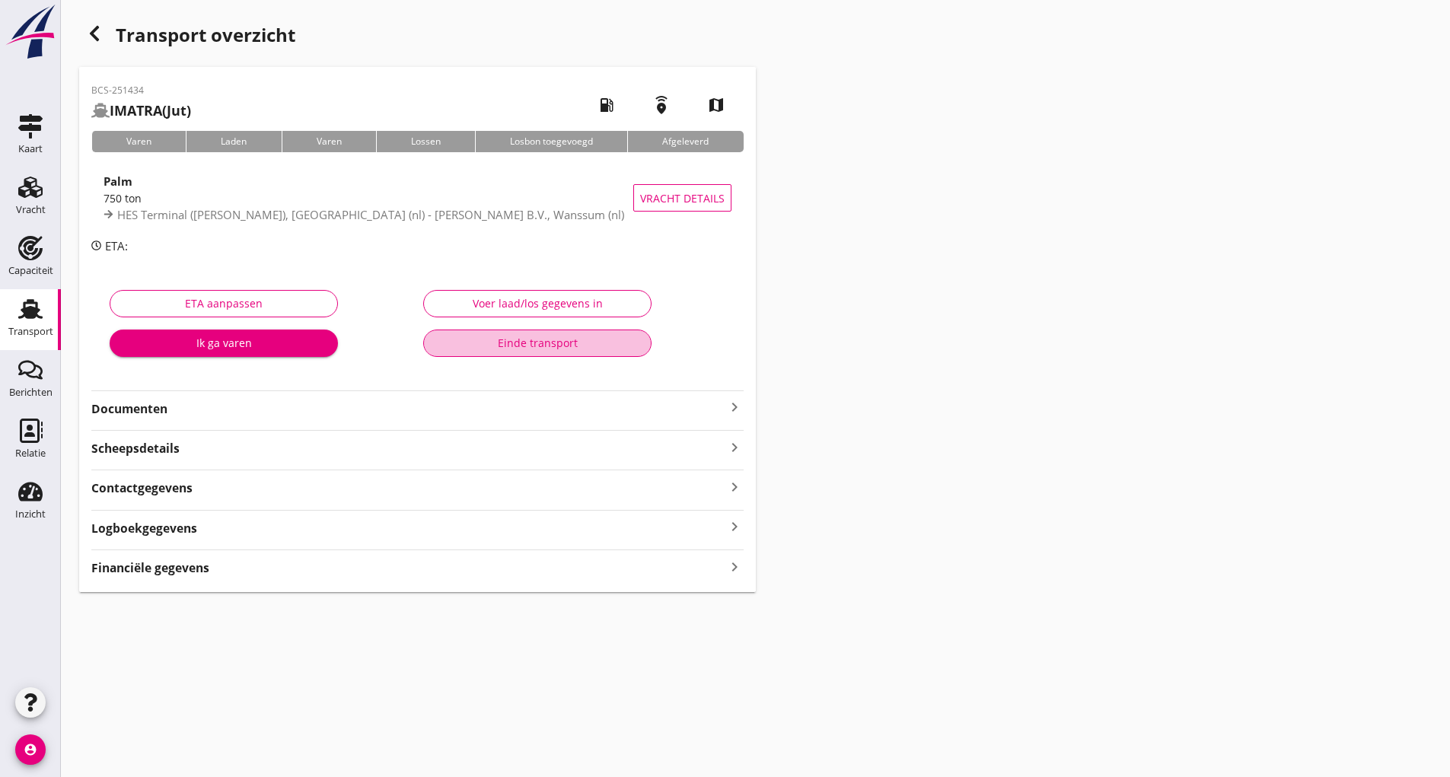
click at [502, 349] on div "Einde transport" at bounding box center [537, 343] width 202 height 16
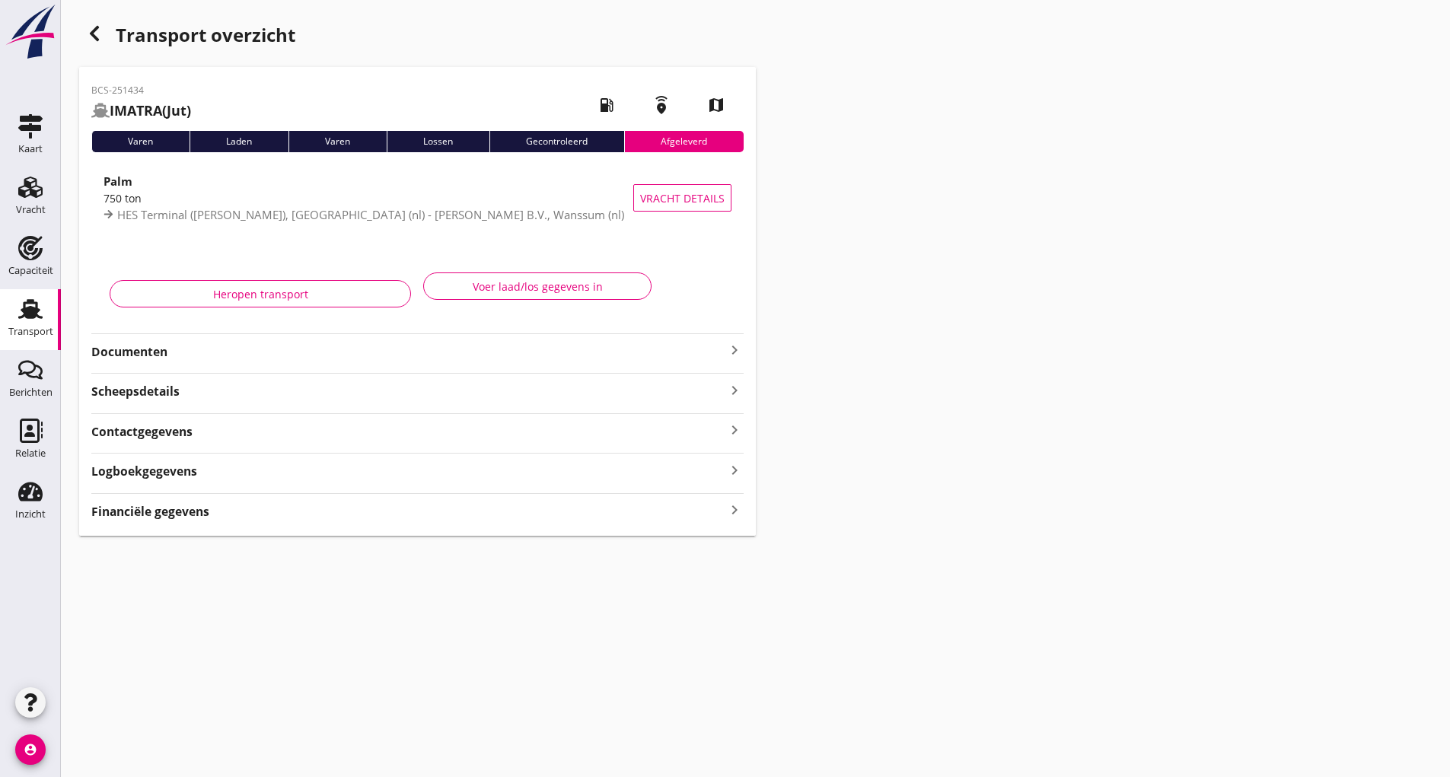
click at [89, 37] on icon "button" at bounding box center [94, 33] width 18 height 18
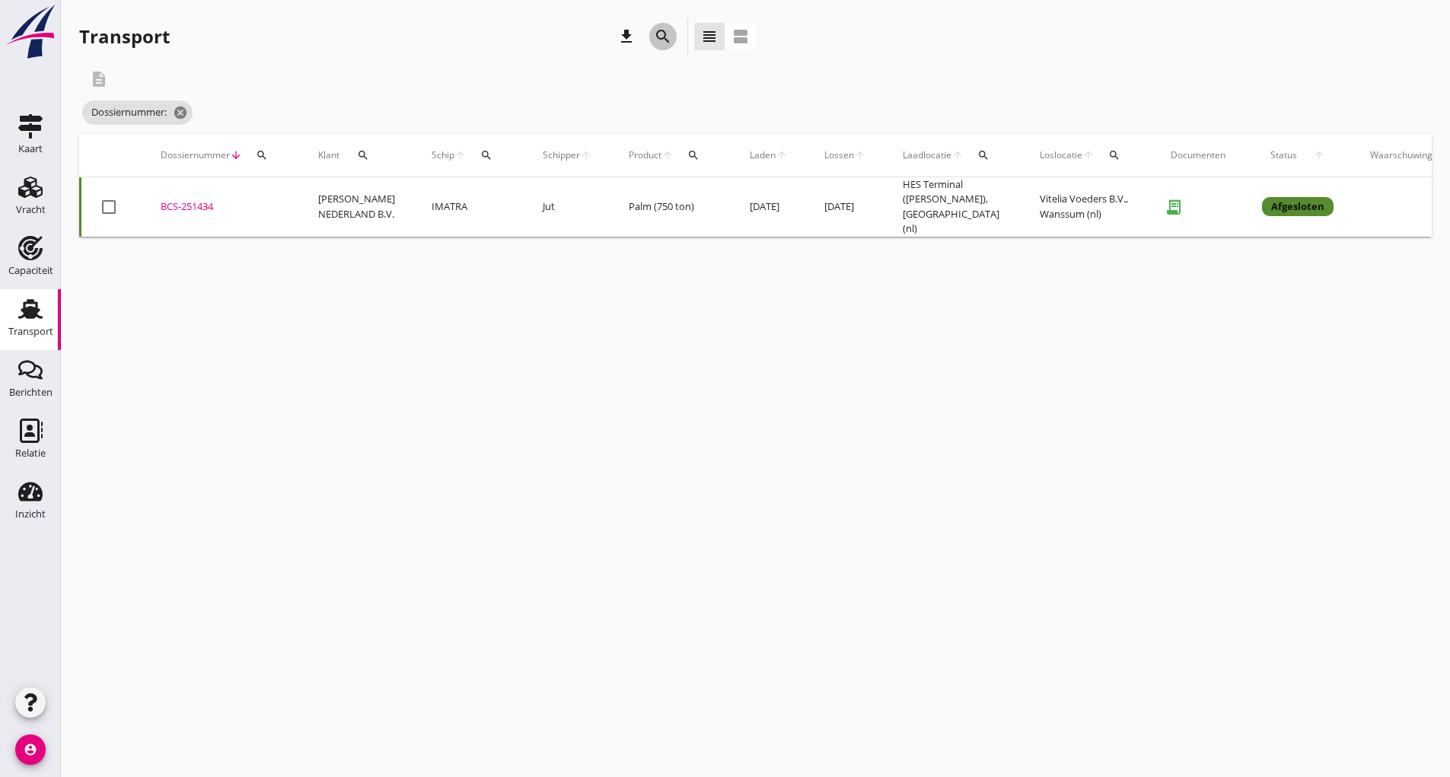
click at [655, 37] on icon "search" at bounding box center [663, 36] width 18 height 18
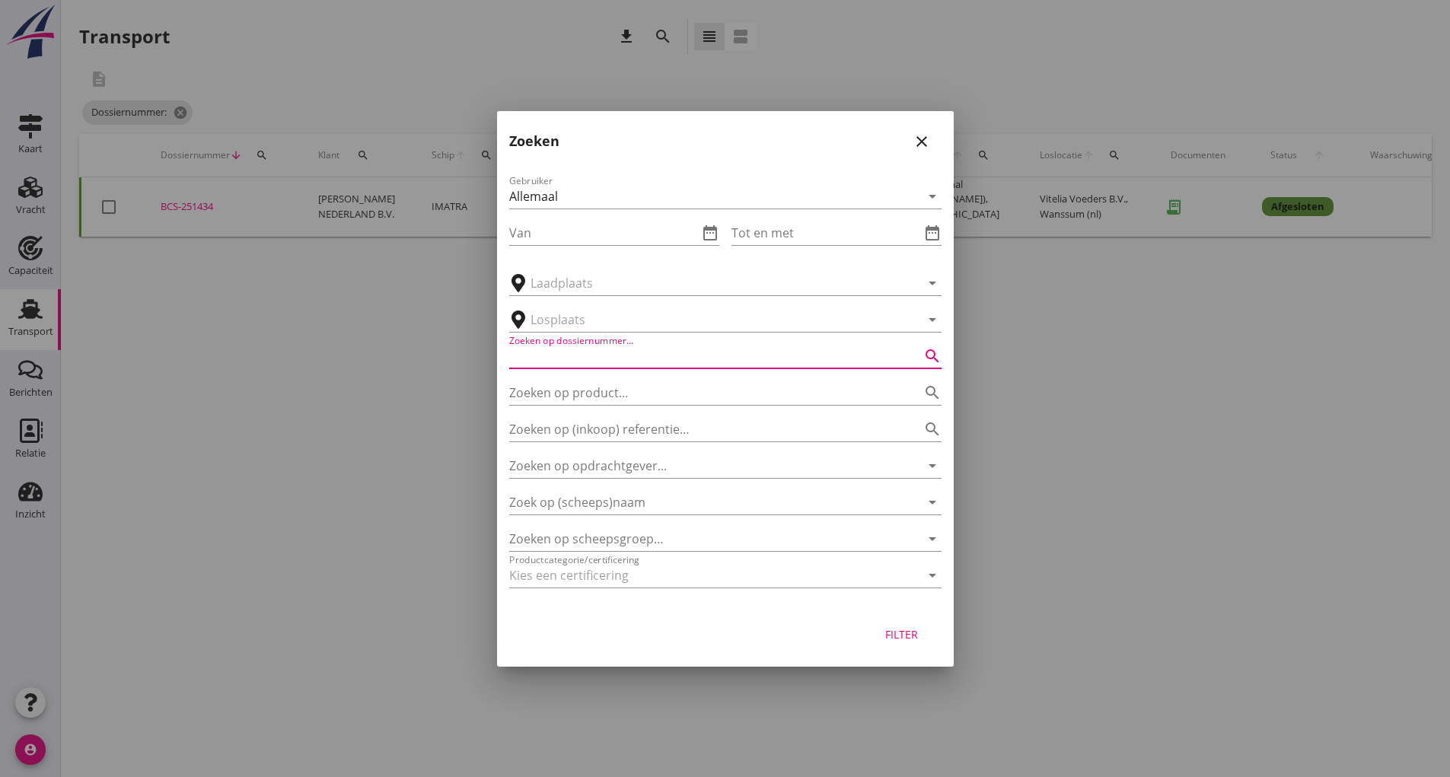
click at [592, 350] on input "Zoeken op dossiernummer..." at bounding box center [704, 356] width 390 height 24
type input "251110"
click at [902, 639] on div "Filter" at bounding box center [902, 634] width 43 height 16
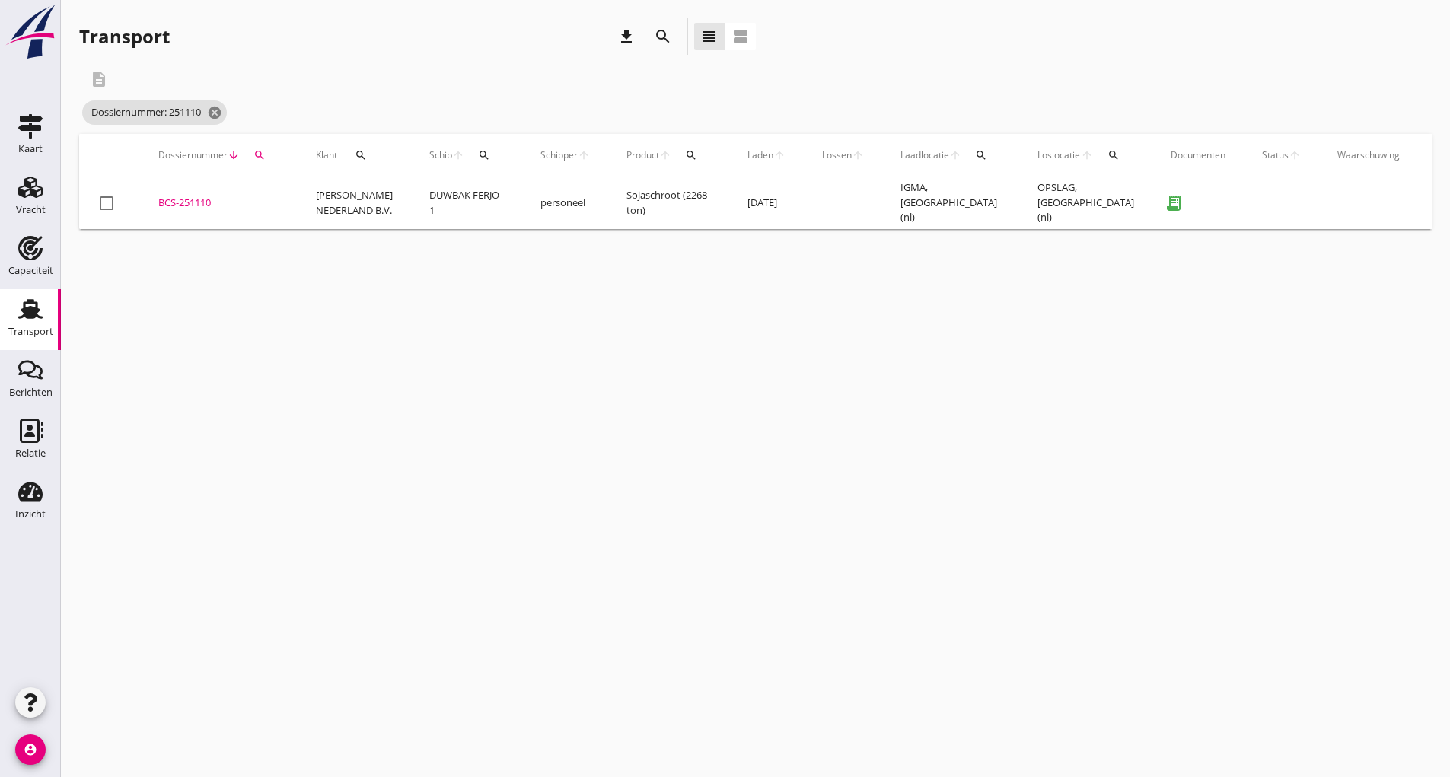
click at [213, 203] on div "BCS-251110" at bounding box center [218, 203] width 121 height 15
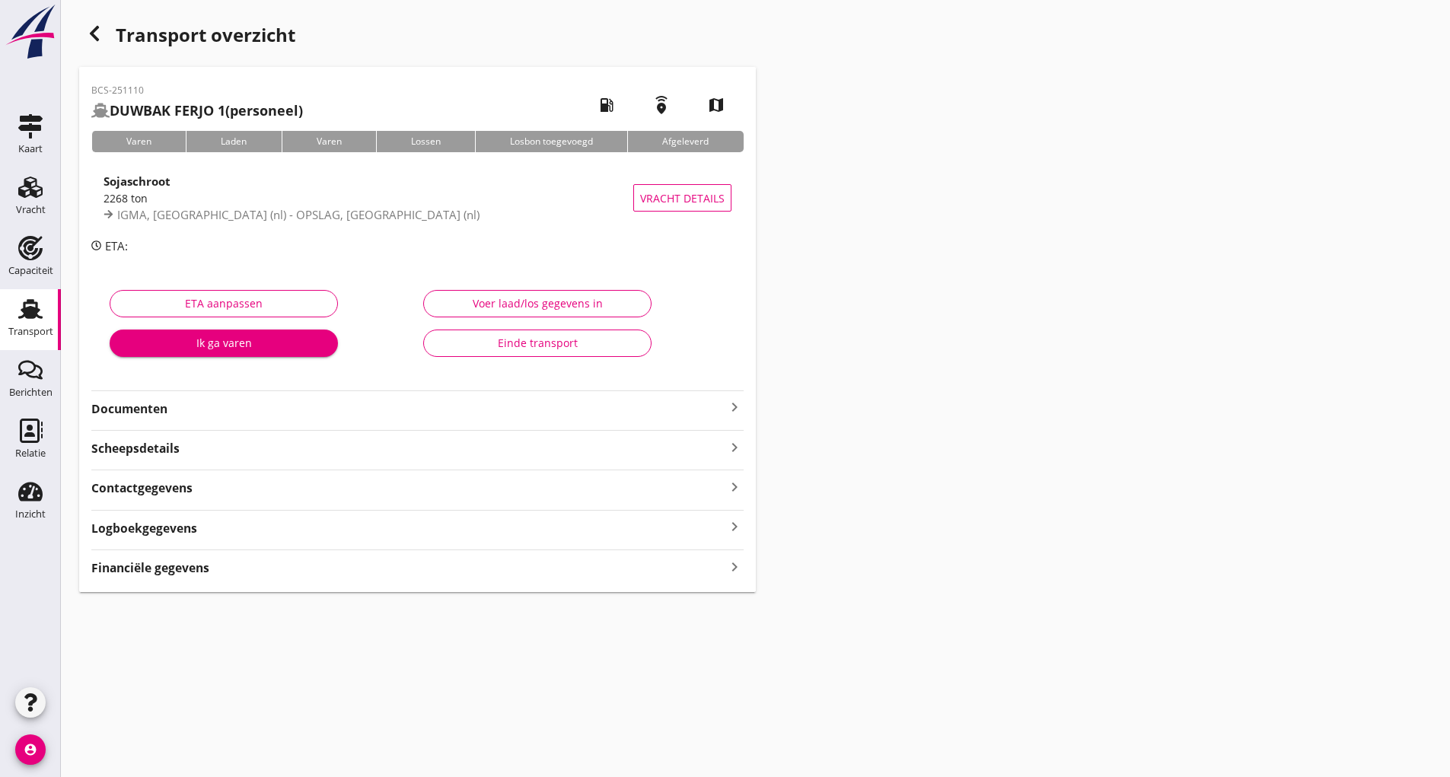
click at [528, 345] on div "Einde transport" at bounding box center [537, 343] width 202 height 16
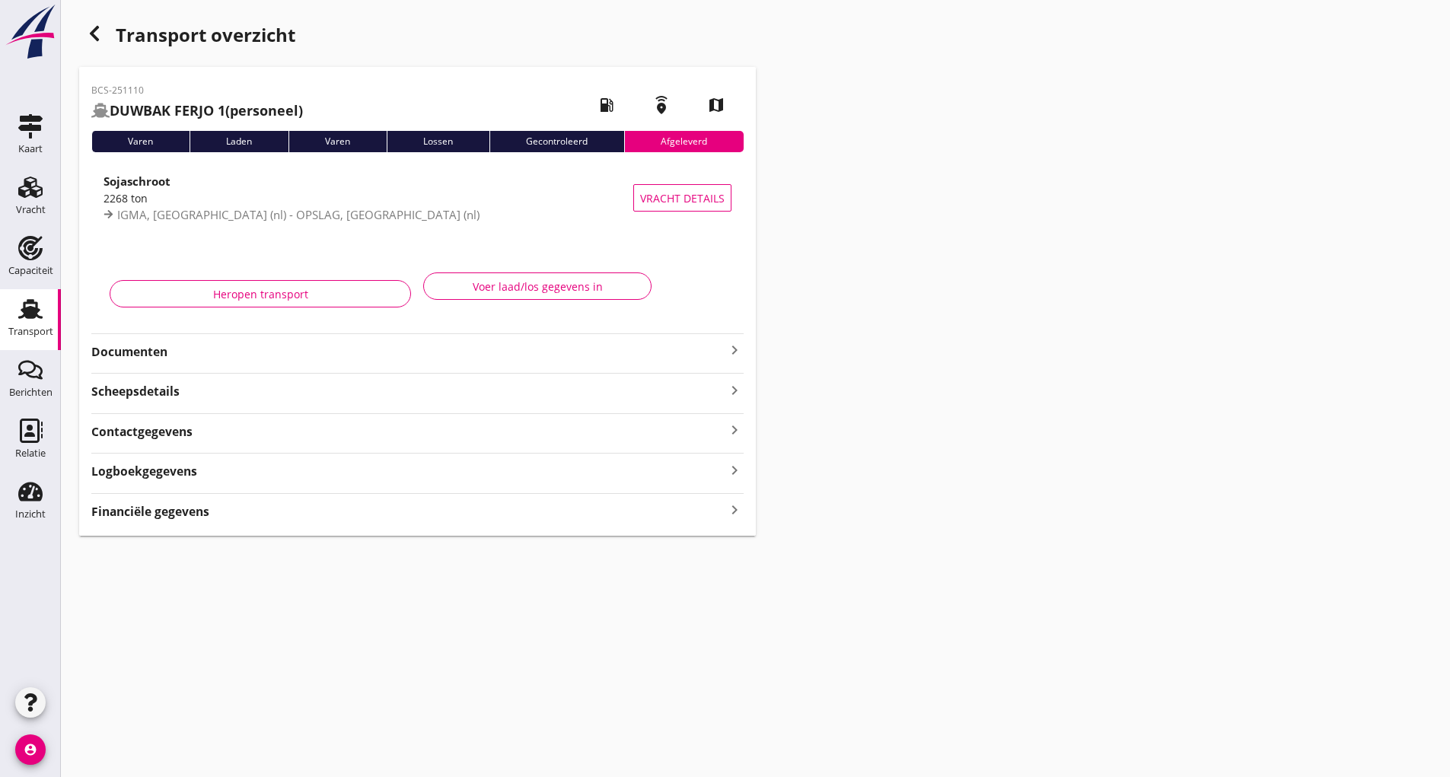
click at [91, 32] on icon "button" at bounding box center [94, 33] width 18 height 18
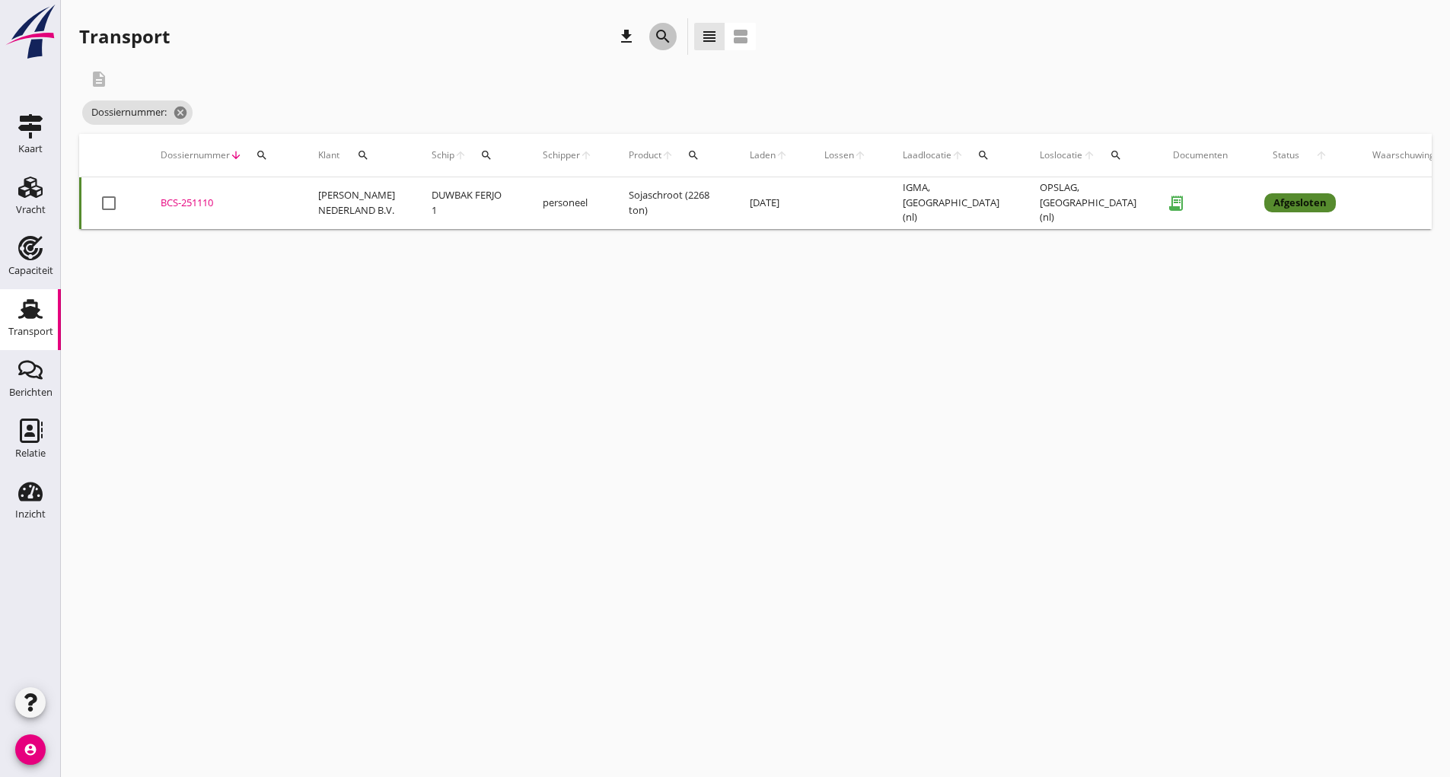
click at [652, 36] on div "search" at bounding box center [662, 36] width 27 height 18
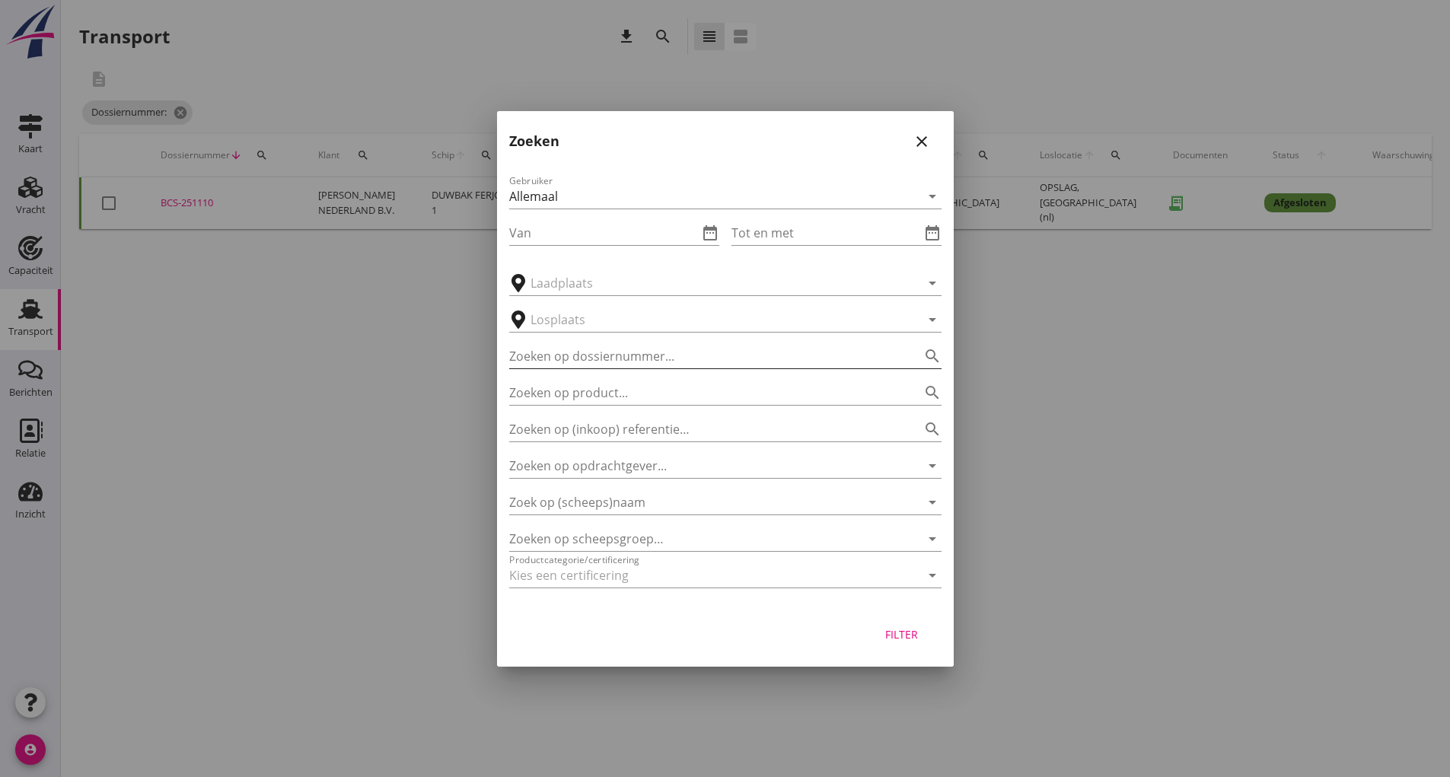
click at [619, 361] on input "Zoeken op dossiernummer..." at bounding box center [704, 356] width 390 height 24
type input "251426"
click at [894, 626] on button "Filter" at bounding box center [901, 634] width 67 height 27
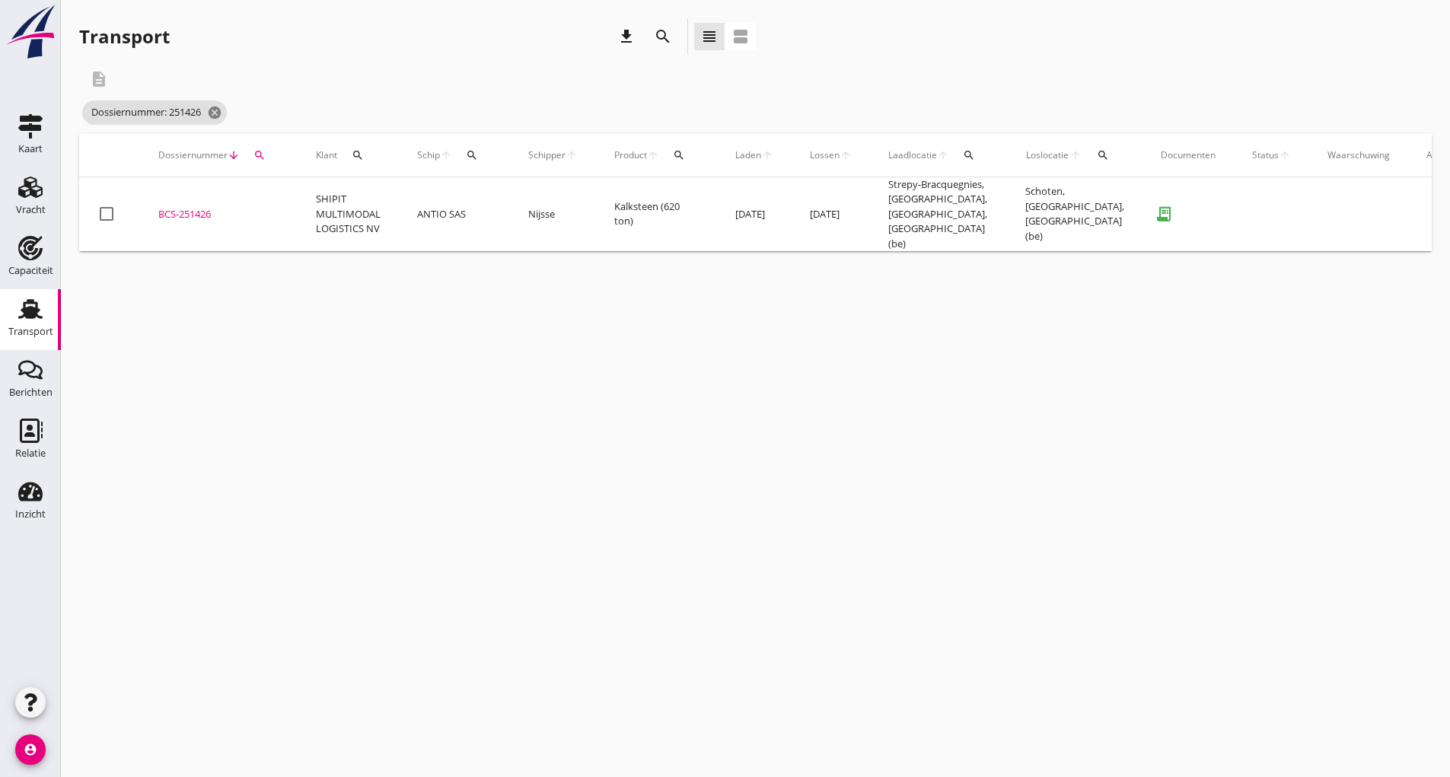
click at [186, 207] on div "BCS-251426" at bounding box center [218, 214] width 121 height 15
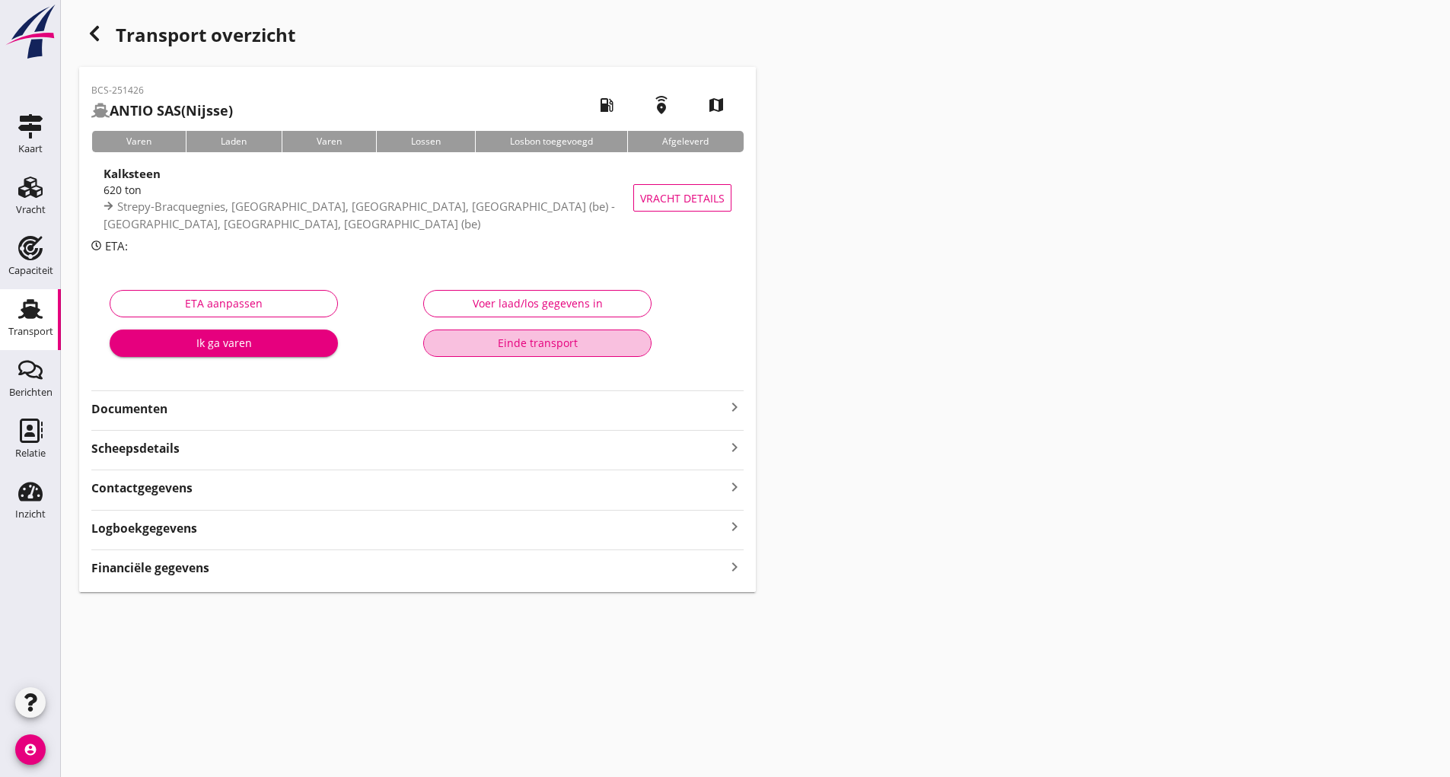
click at [505, 355] on button "Einde transport" at bounding box center [537, 343] width 228 height 27
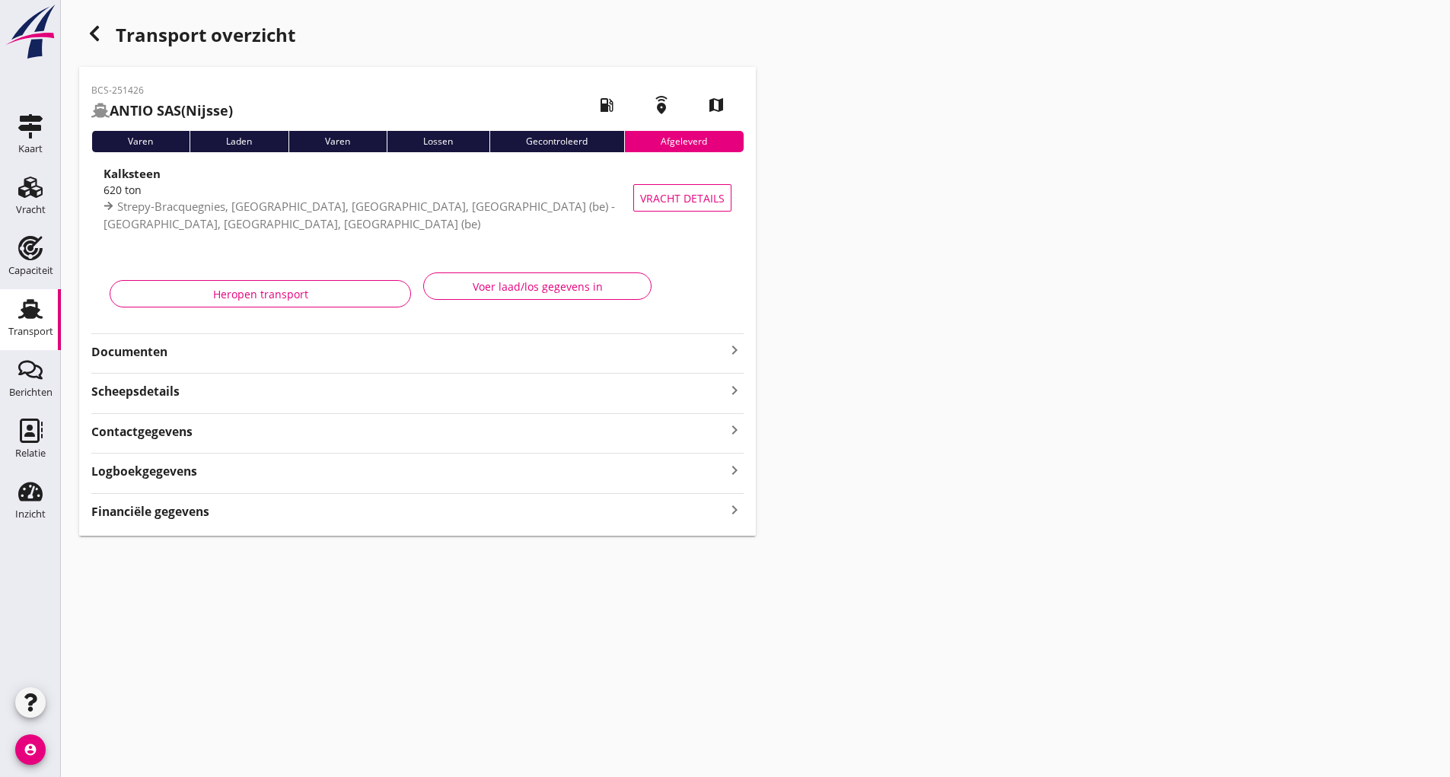
click at [96, 38] on use "button" at bounding box center [94, 33] width 9 height 15
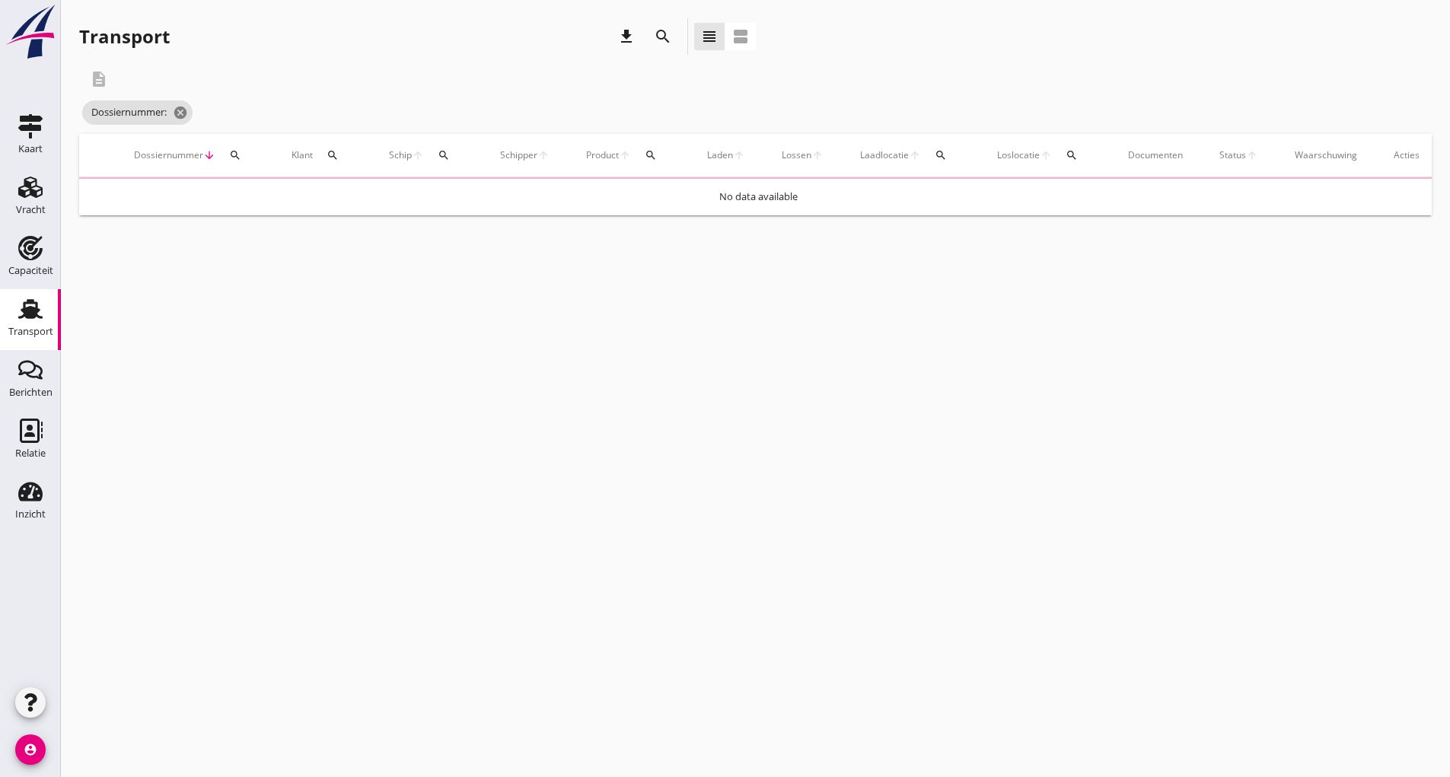
click at [656, 35] on icon "search" at bounding box center [663, 36] width 18 height 18
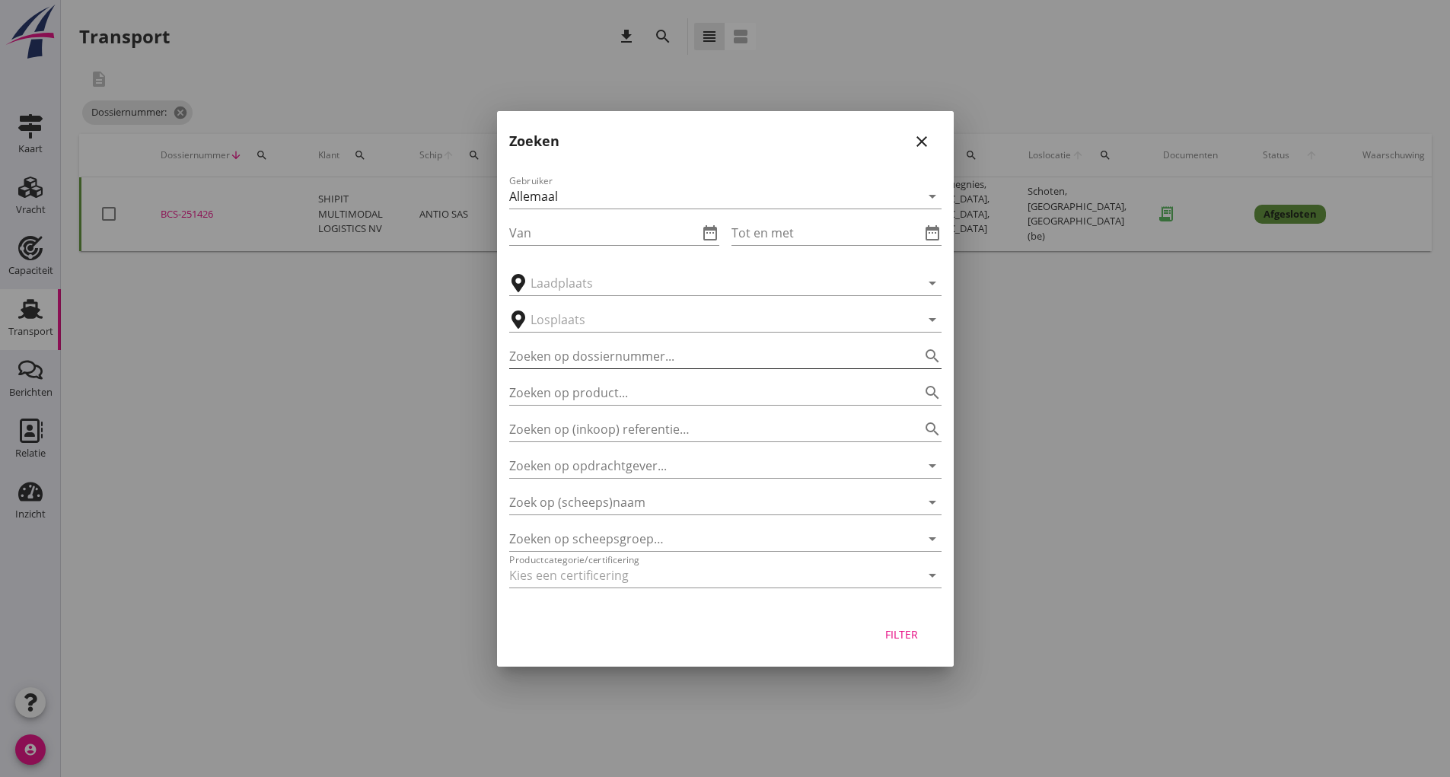
click at [575, 360] on input "Zoeken op dossiernummer..." at bounding box center [704, 356] width 390 height 24
type input "251174"
click at [905, 626] on div "Filter" at bounding box center [902, 634] width 43 height 16
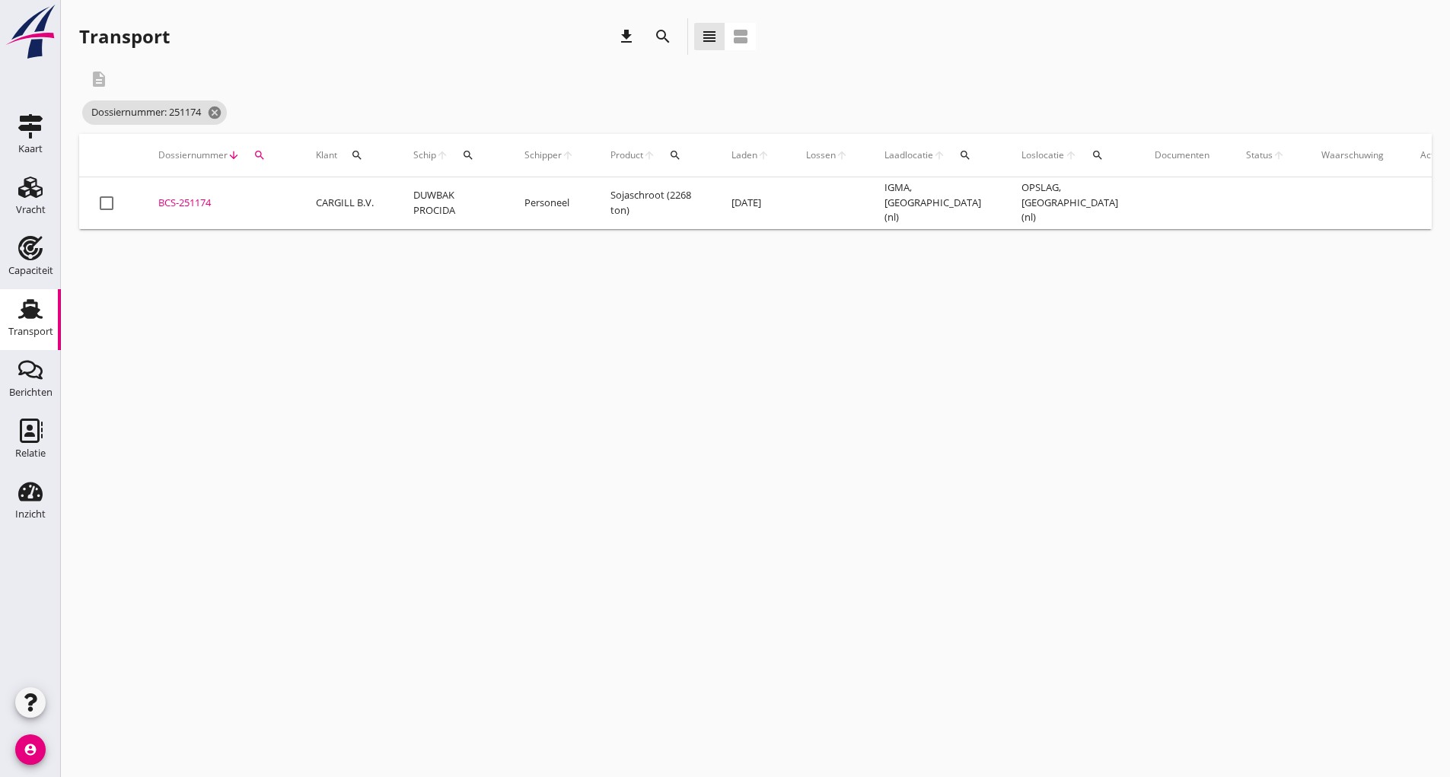
click at [197, 202] on div "BCS-251174" at bounding box center [218, 203] width 121 height 15
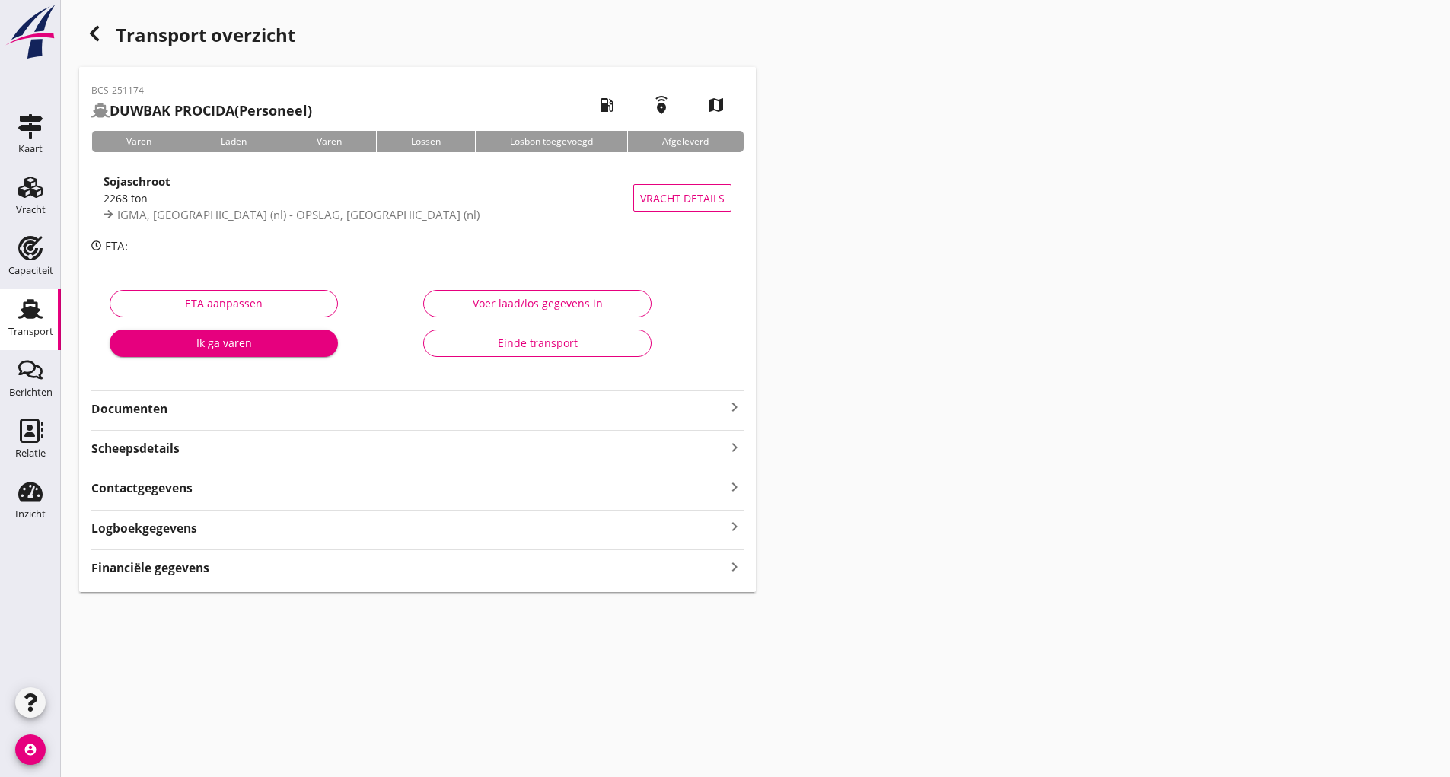
click at [475, 350] on div "Einde transport" at bounding box center [537, 343] width 202 height 16
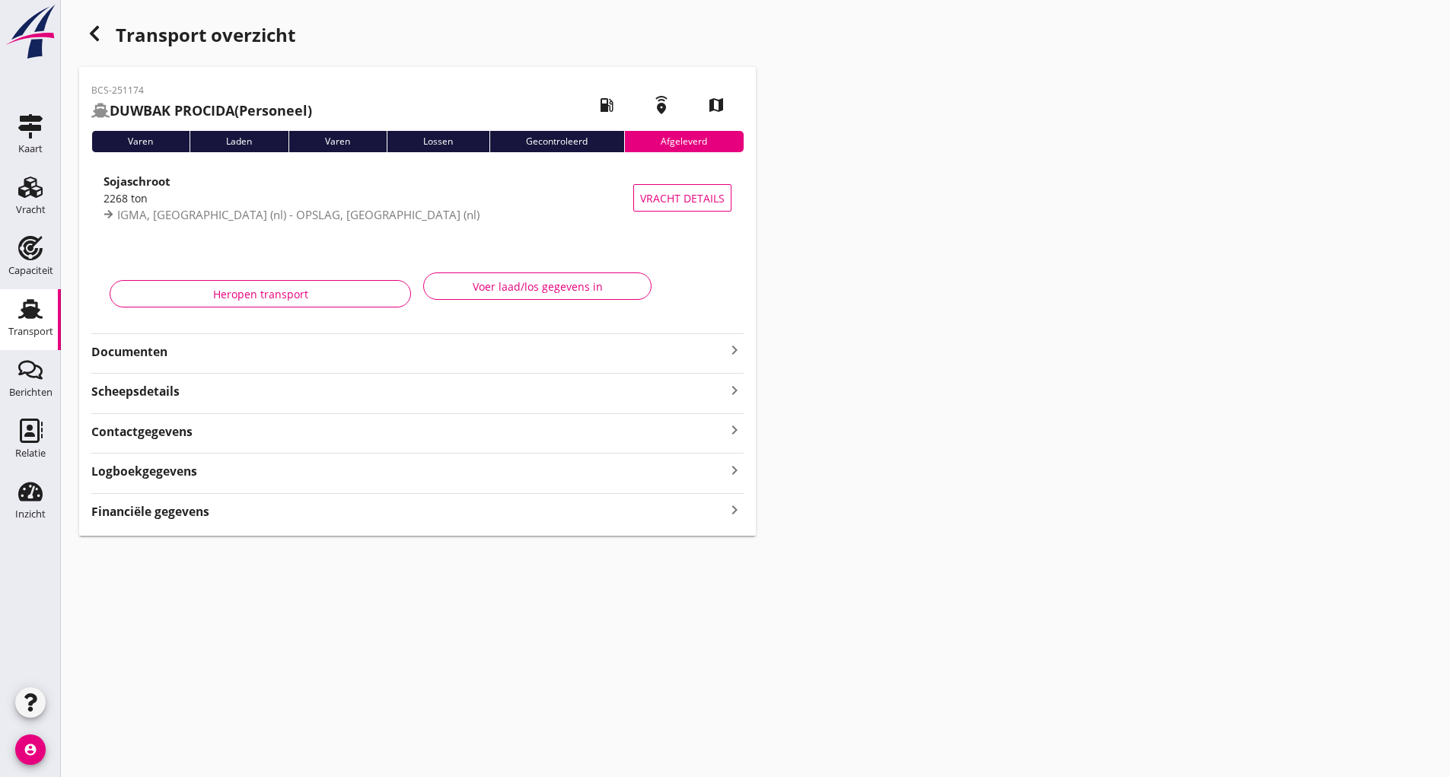
click at [99, 40] on use "button" at bounding box center [94, 33] width 9 height 15
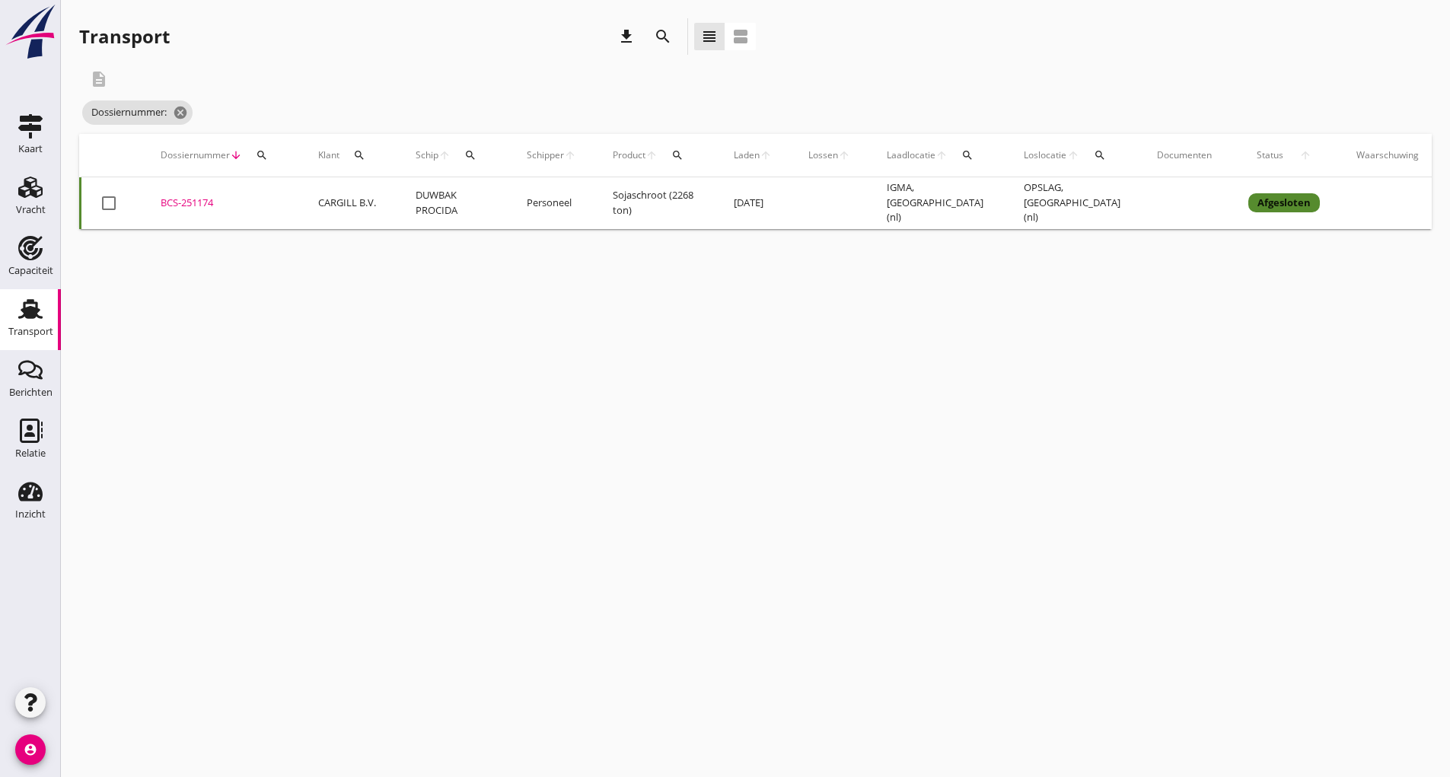
click at [659, 33] on icon "search" at bounding box center [663, 36] width 18 height 18
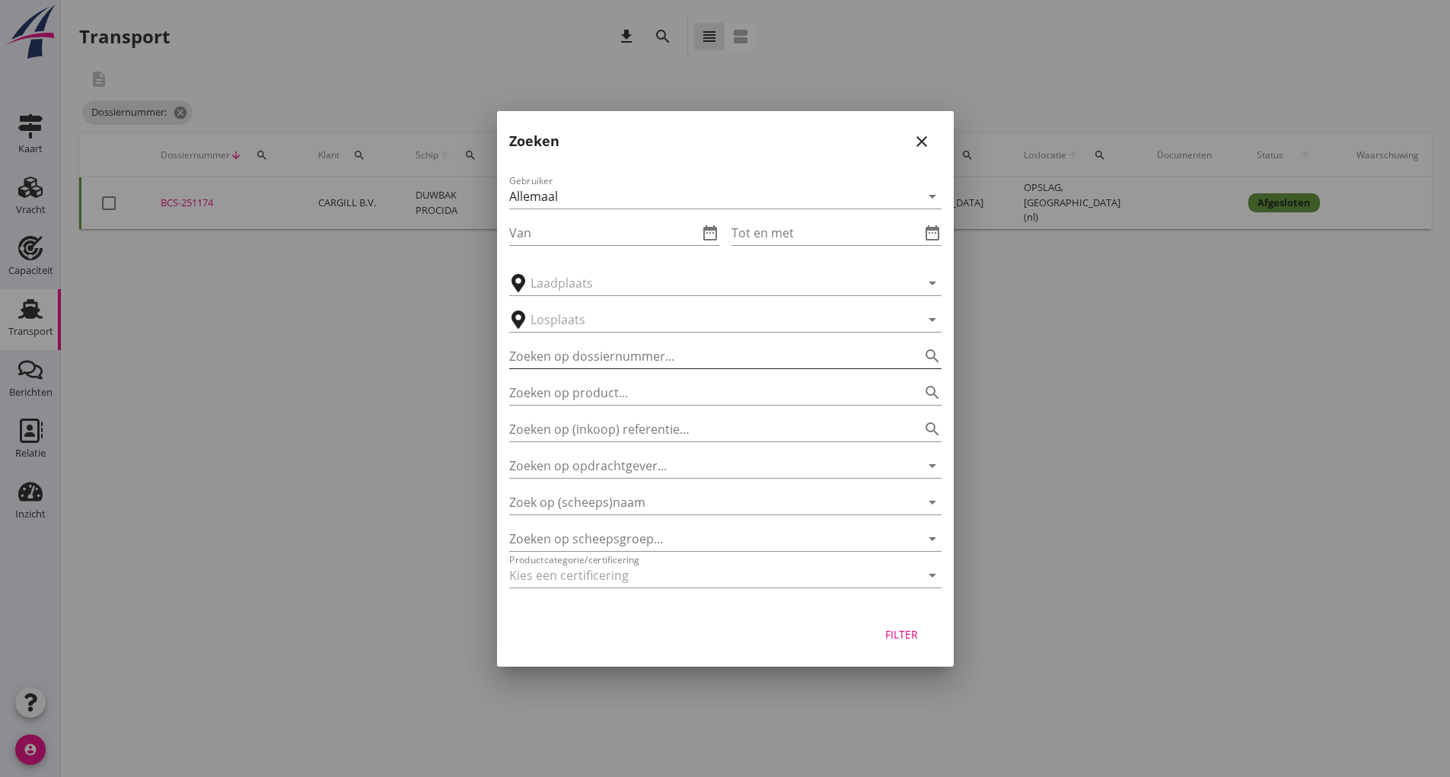
click at [618, 362] on input "Zoeken op dossiernummer..." at bounding box center [704, 356] width 390 height 24
type input "251175"
click at [898, 641] on div "Filter" at bounding box center [902, 634] width 43 height 16
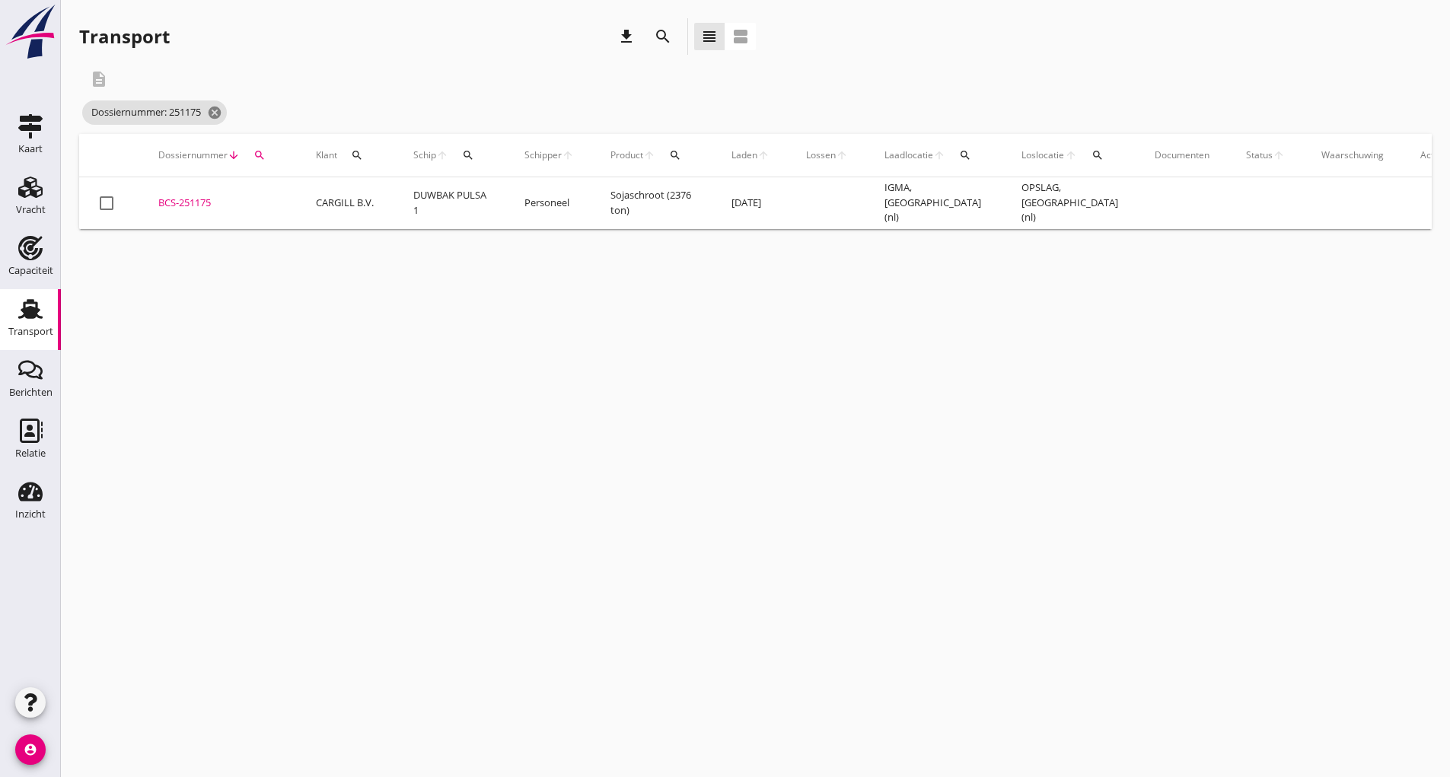
click at [183, 199] on div "BCS-251175" at bounding box center [218, 203] width 121 height 15
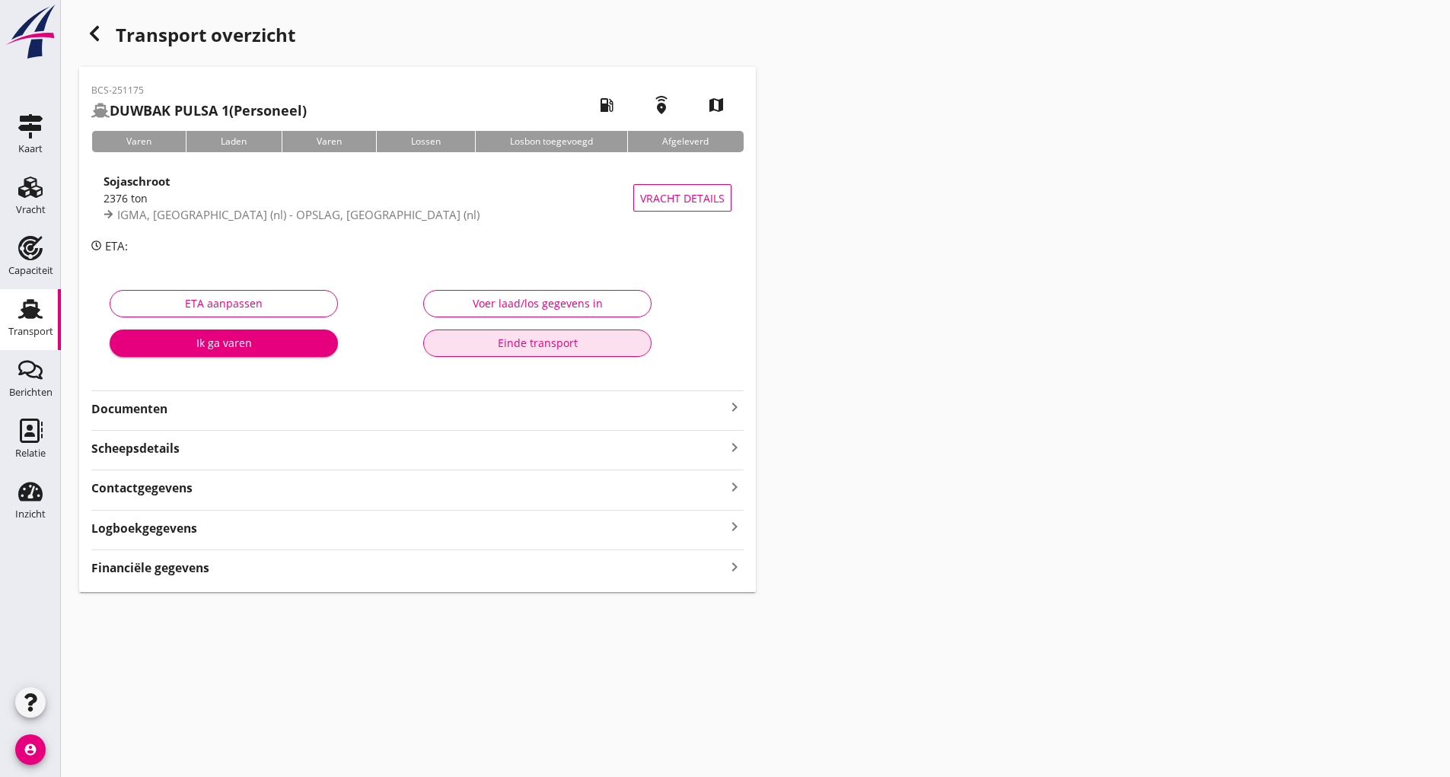
click at [518, 343] on div "Einde transport" at bounding box center [537, 343] width 202 height 16
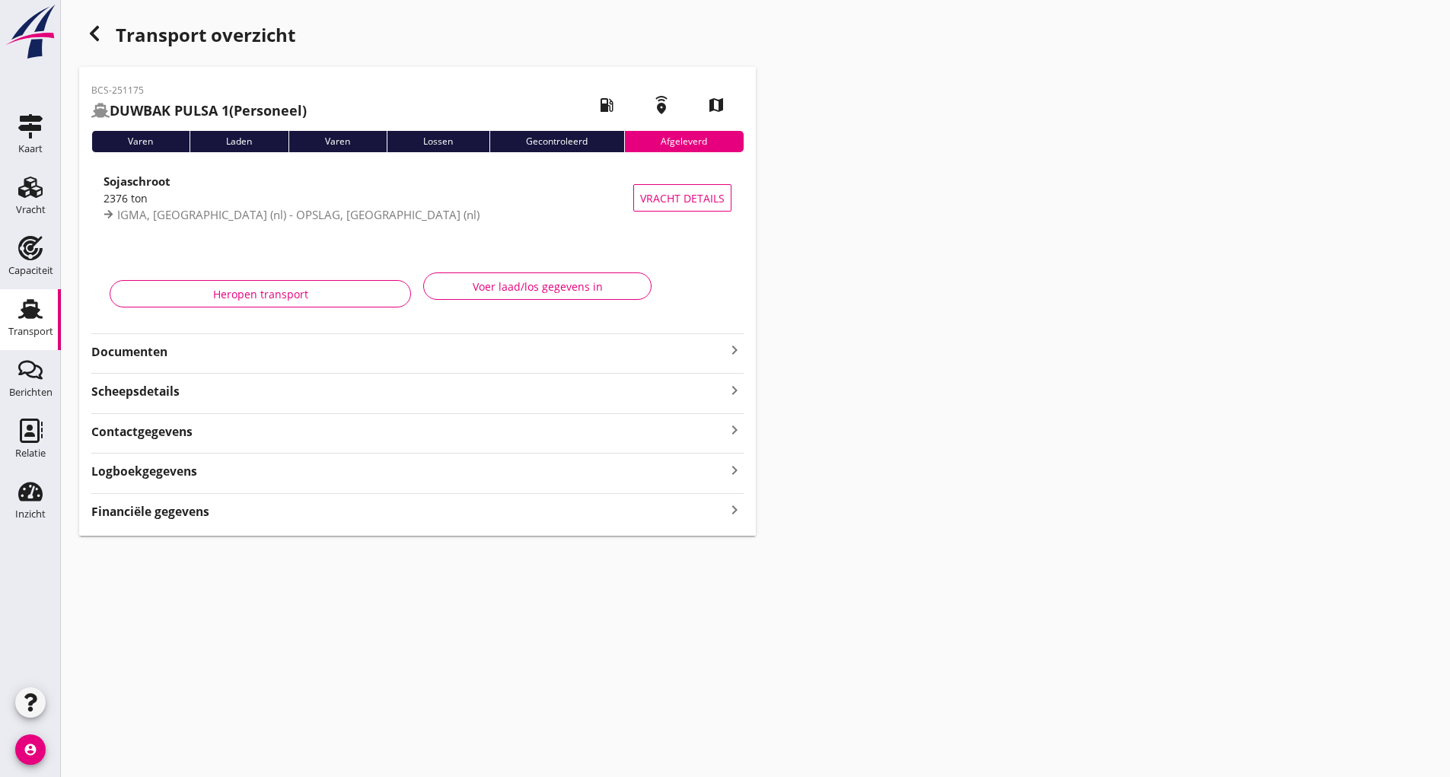
click at [93, 27] on icon "button" at bounding box center [94, 33] width 18 height 18
